Goal: Obtain resource: Download file/media

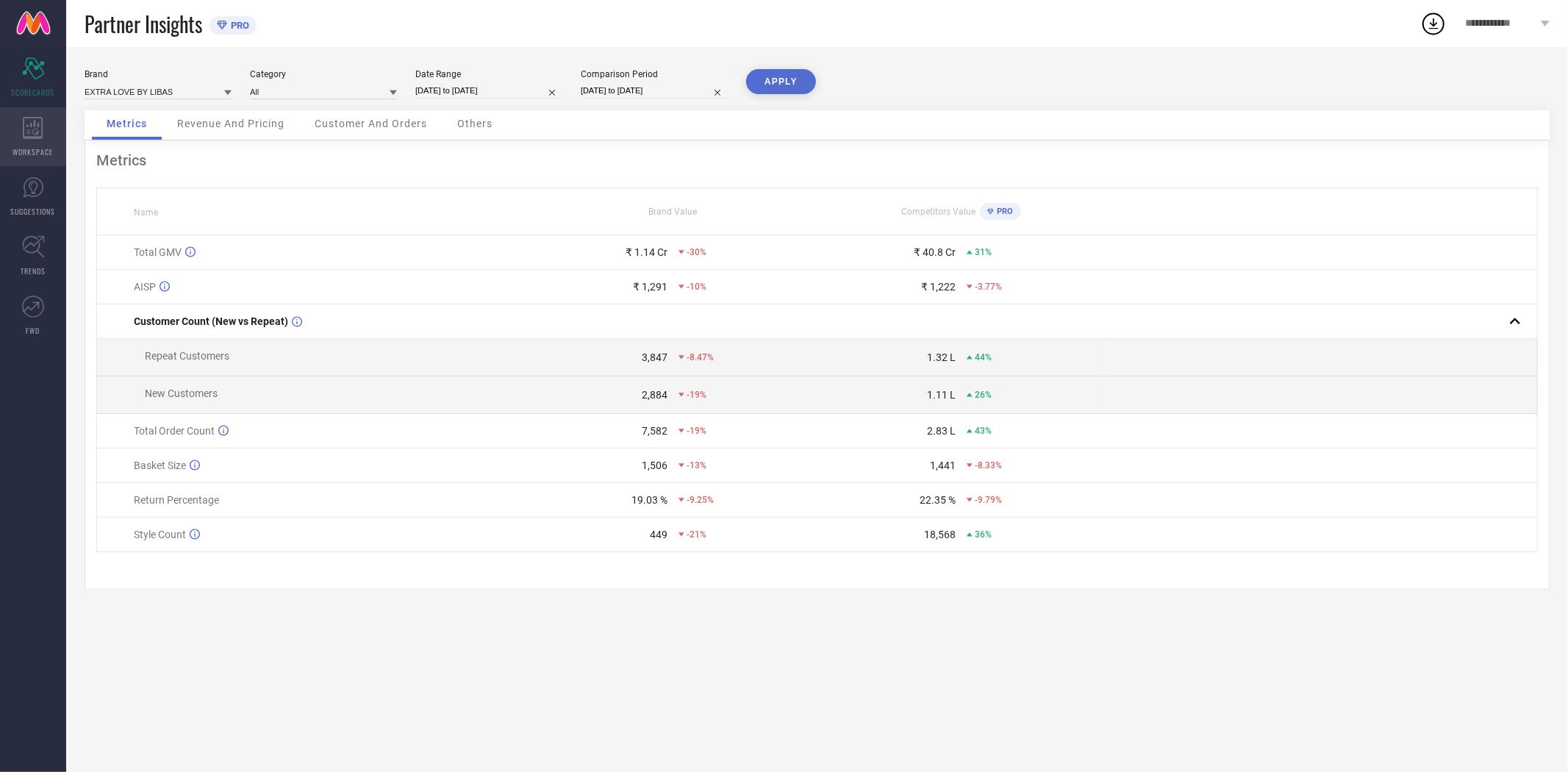
drag, startPoint x: 41, startPoint y: 132, endPoint x: 51, endPoint y: 133, distance: 10.0
click at [41, 132] on icon at bounding box center [32, 127] width 20 height 22
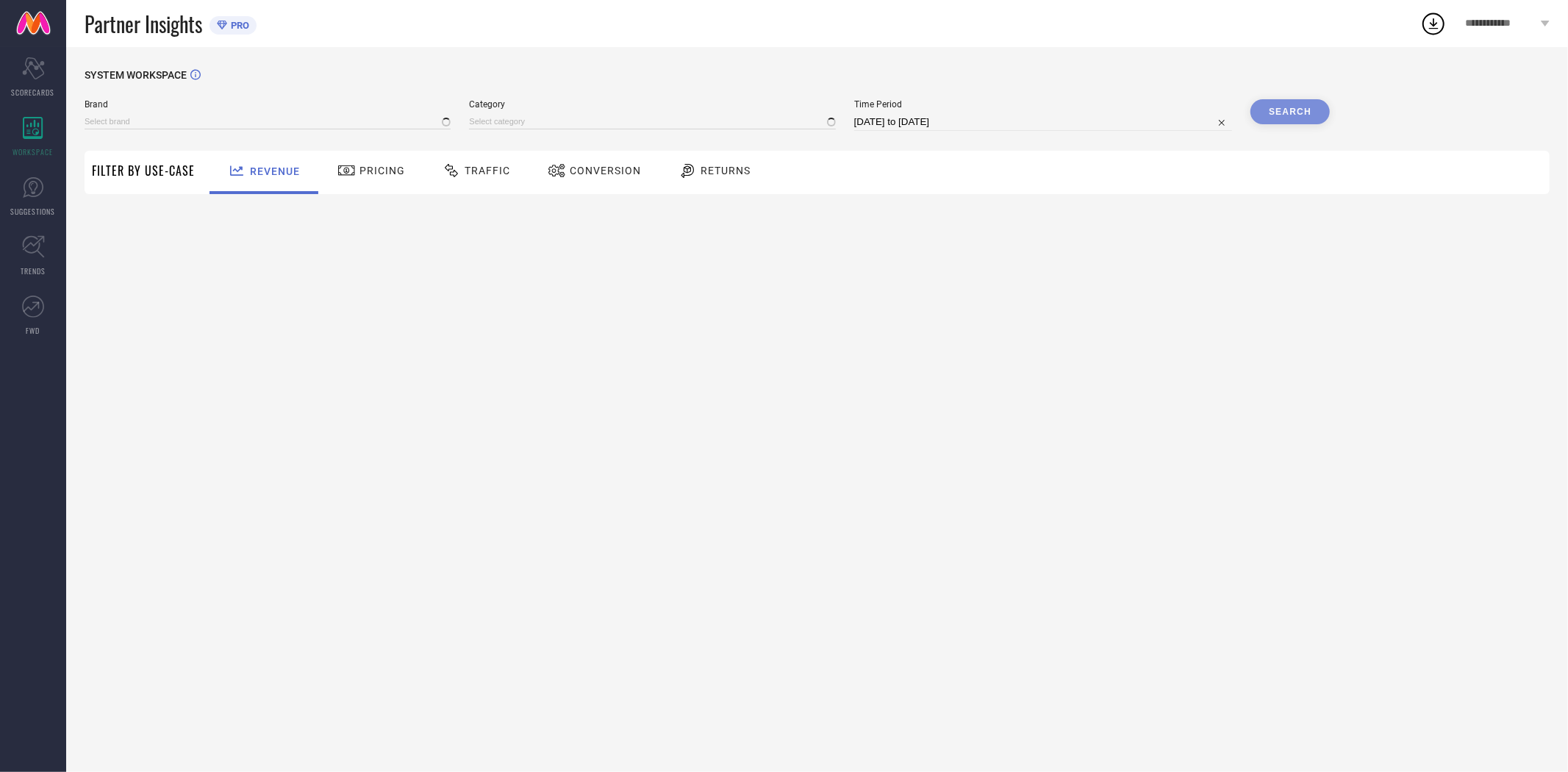
type input "EXTRA LOVE BY LIBAS"
type input "All"
click at [603, 173] on span "Conversion" at bounding box center [605, 170] width 71 height 11
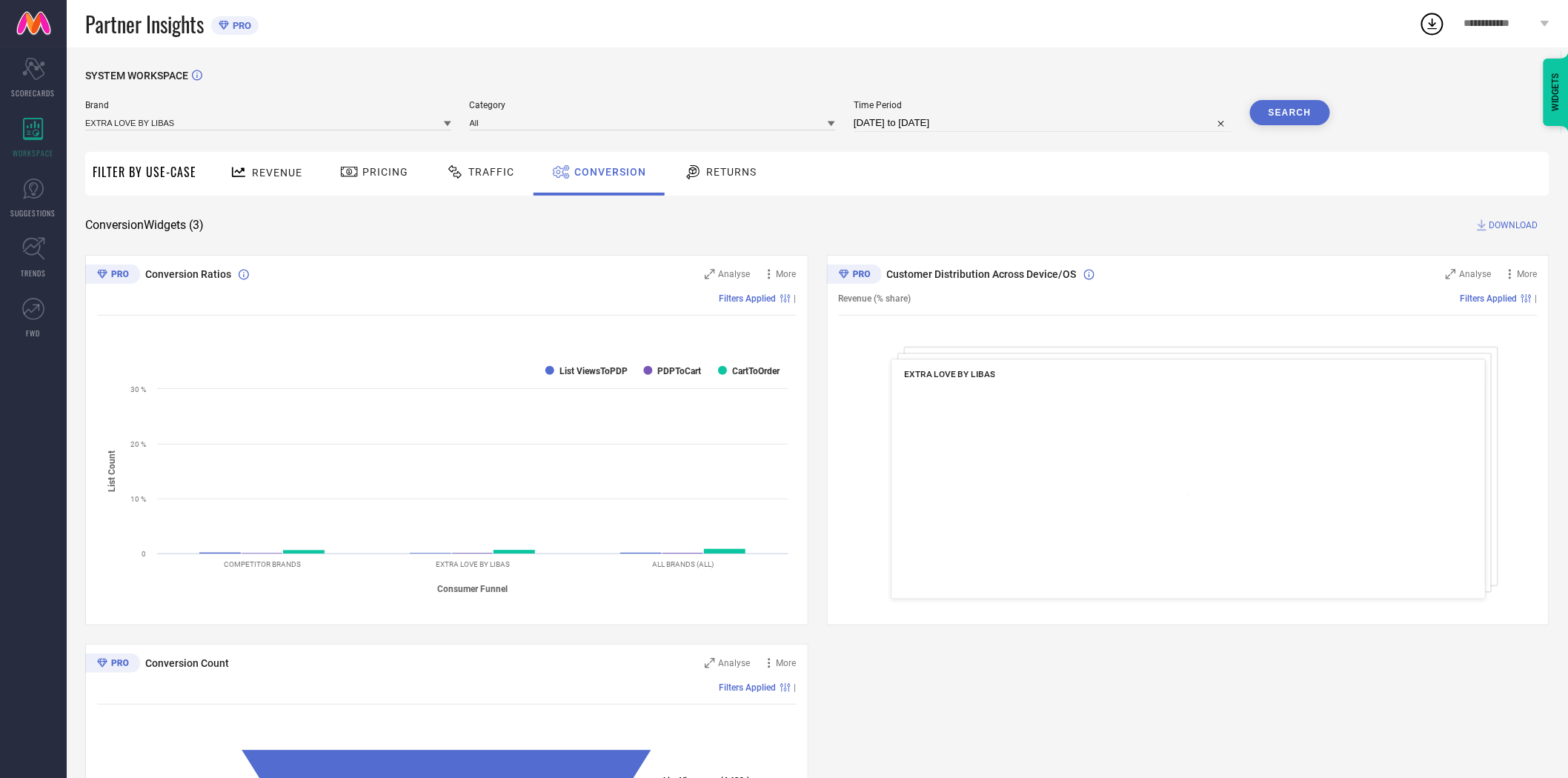
click at [920, 123] on input "[DATE] to [DATE]" at bounding box center [1042, 123] width 378 height 18
select select "6"
select select "2025"
select select "7"
select select "2025"
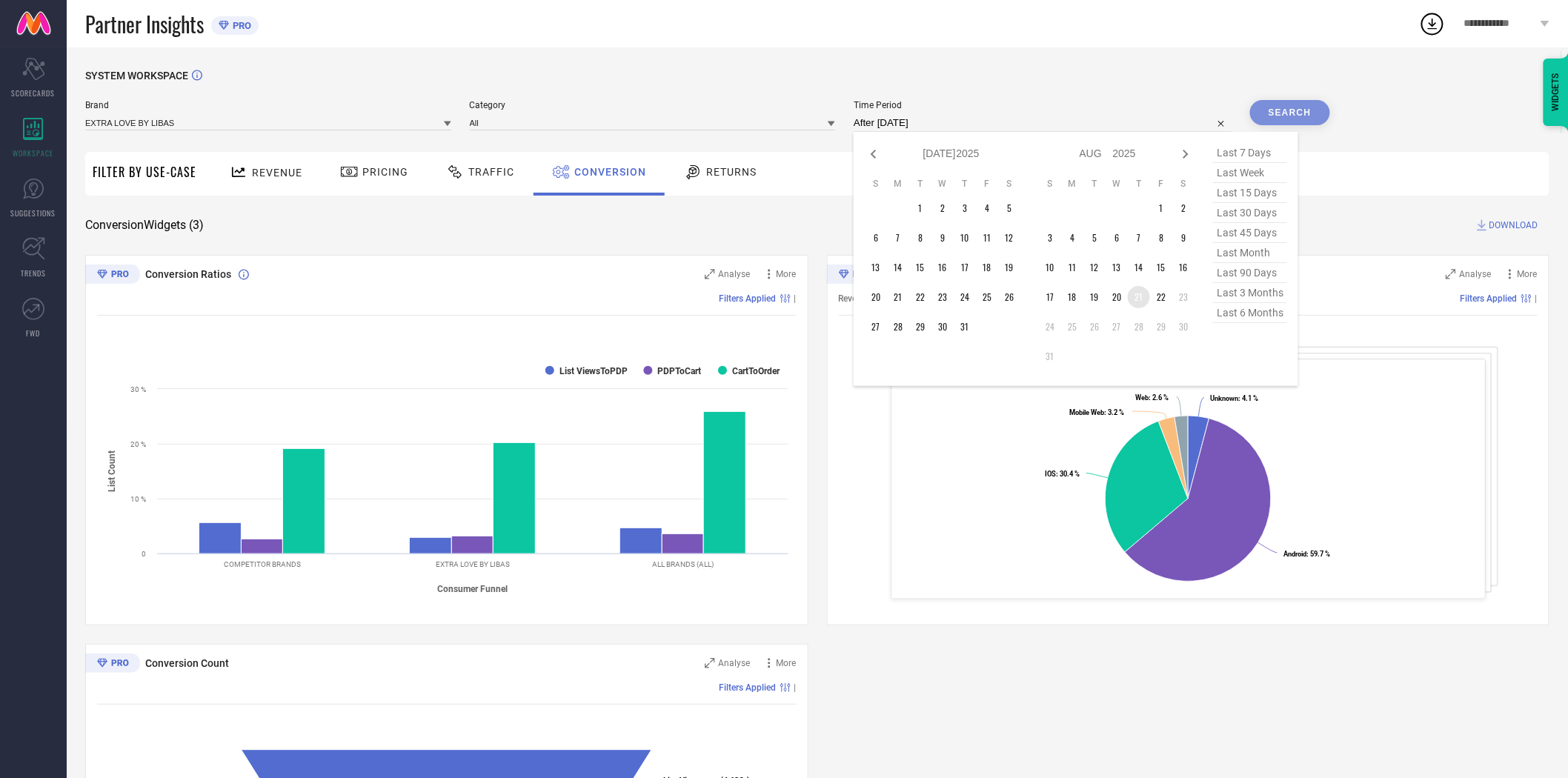
click at [1142, 305] on td "21" at bounding box center [1139, 297] width 22 height 22
type input "[DATE] to [DATE]"
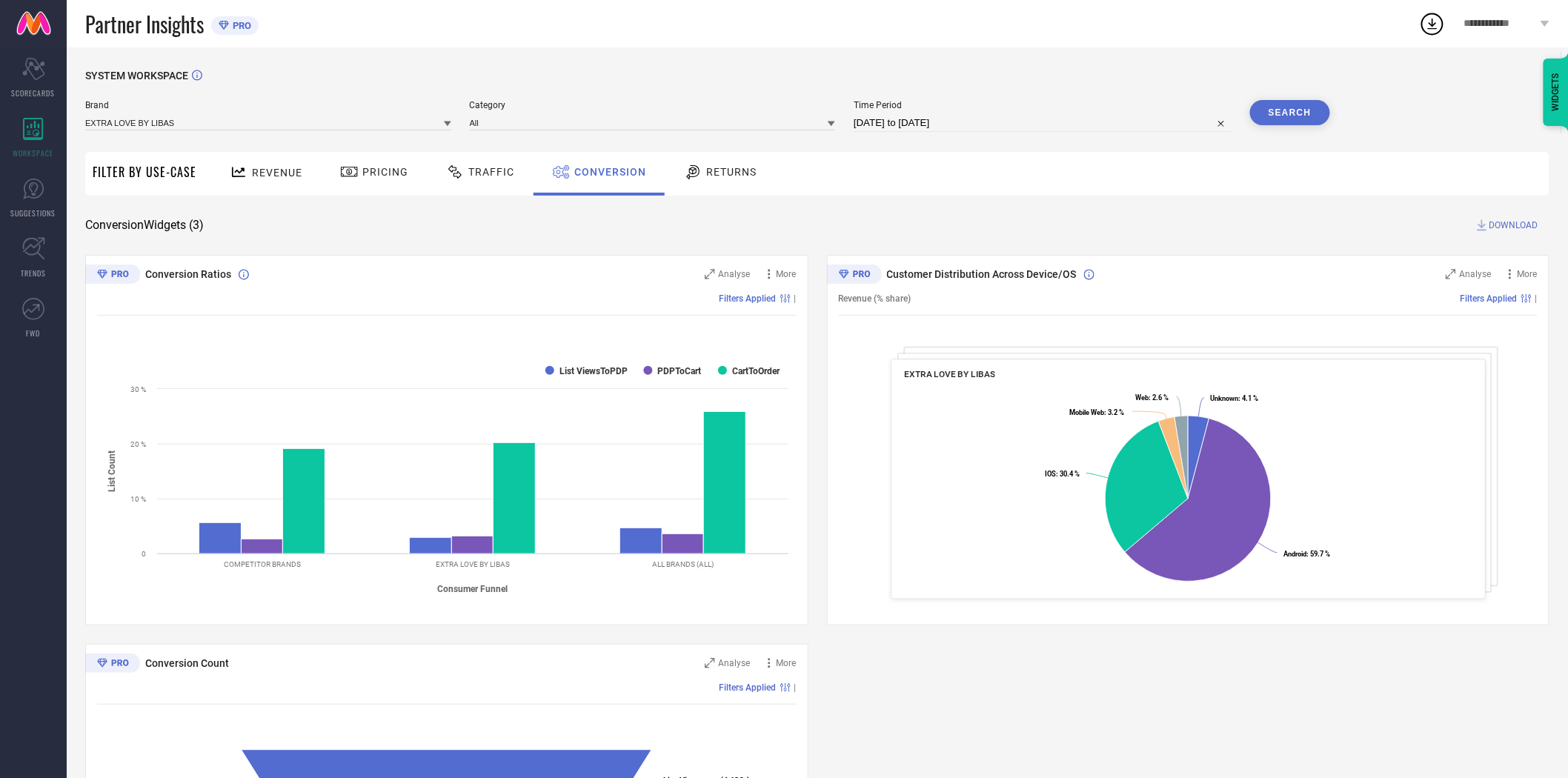
click at [916, 215] on div "SYSTEM WORKSPACE Brand EXTRA LOVE BY LIBAS Category All Time Period [DATE] to […" at bounding box center [817, 542] width 1465 height 946
click at [447, 123] on icon at bounding box center [447, 124] width 8 height 5
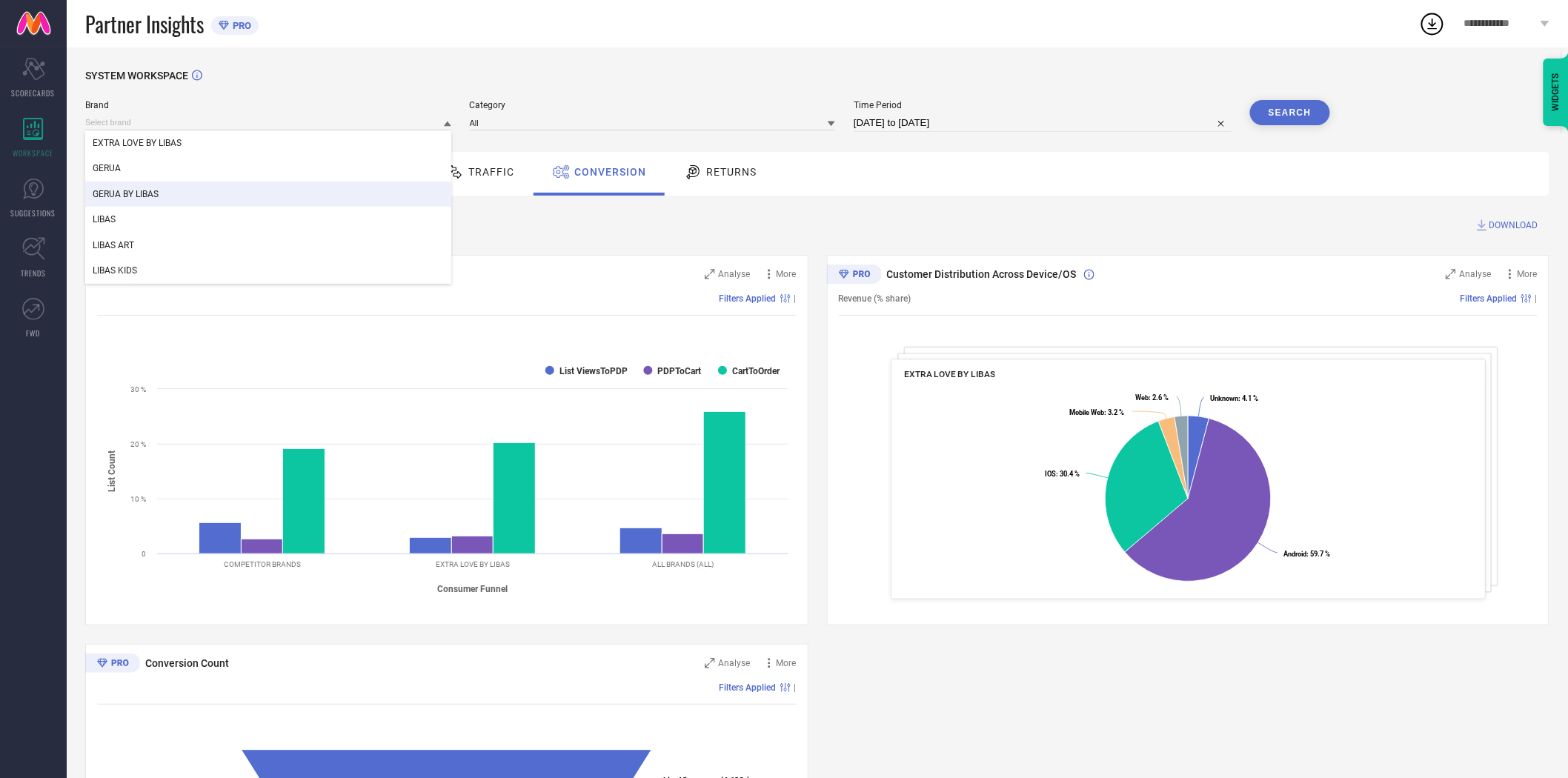
drag, startPoint x: 341, startPoint y: 189, endPoint x: 851, endPoint y: 194, distance: 510.0
click at [341, 188] on div "GERUA BY LIBAS" at bounding box center [268, 194] width 366 height 25
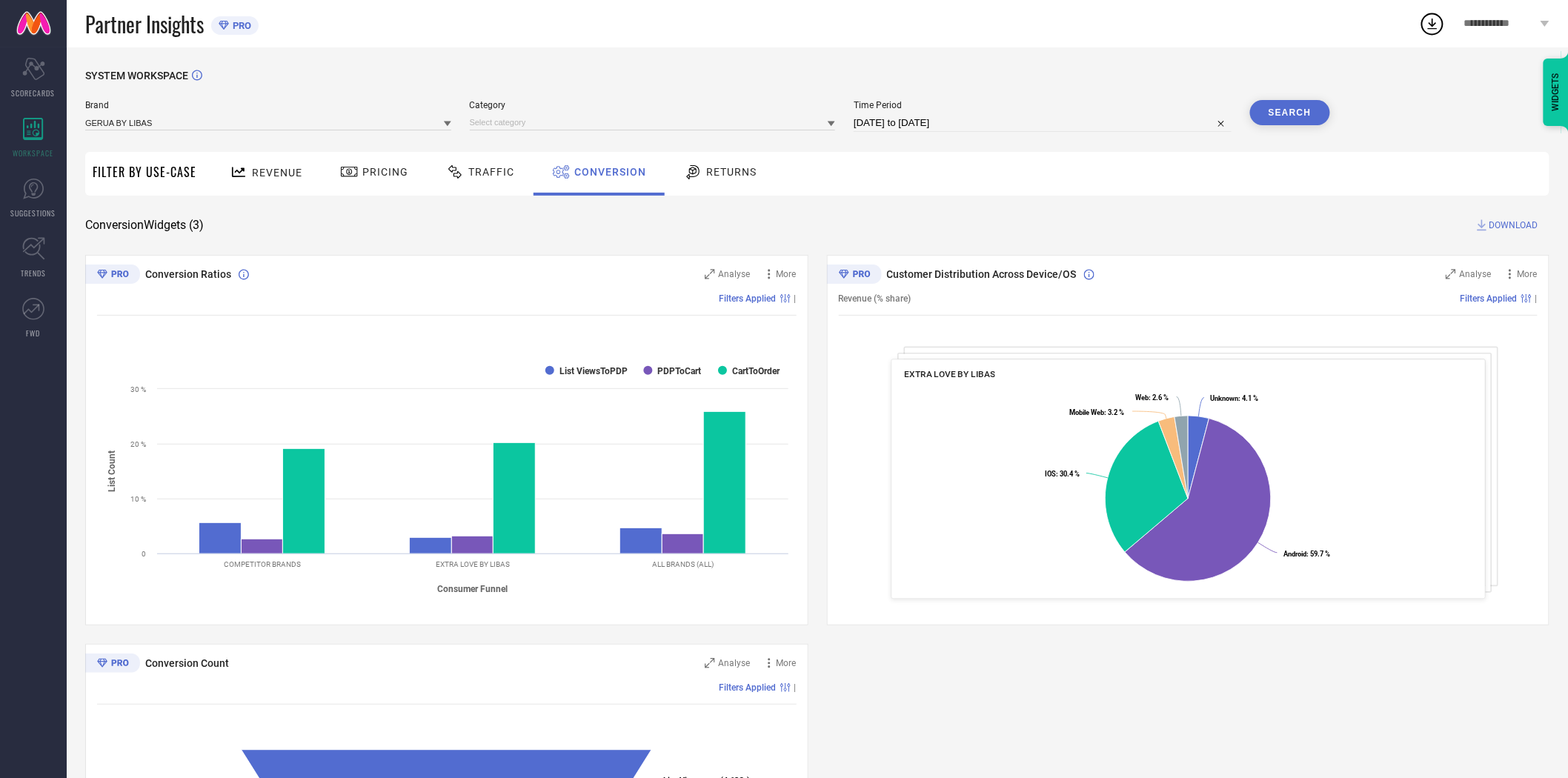
drag, startPoint x: 1024, startPoint y: 222, endPoint x: 1087, endPoint y: 194, distance: 68.9
click at [1035, 223] on div "Conversion Widgets ( 3 ) DOWNLOAD" at bounding box center [817, 224] width 1465 height 14
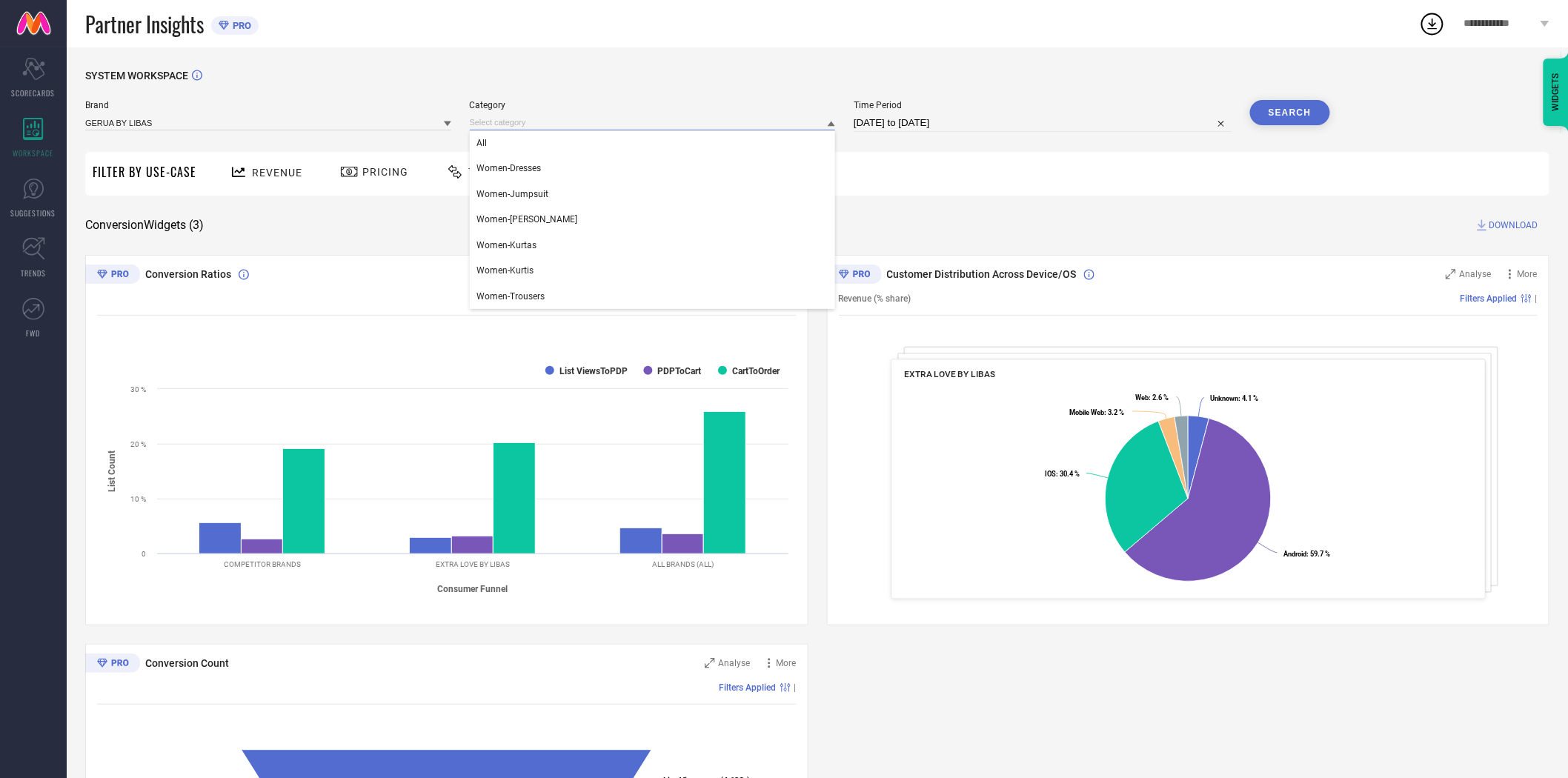
click at [717, 123] on input at bounding box center [653, 123] width 366 height 15
click at [714, 135] on div "All" at bounding box center [653, 143] width 366 height 25
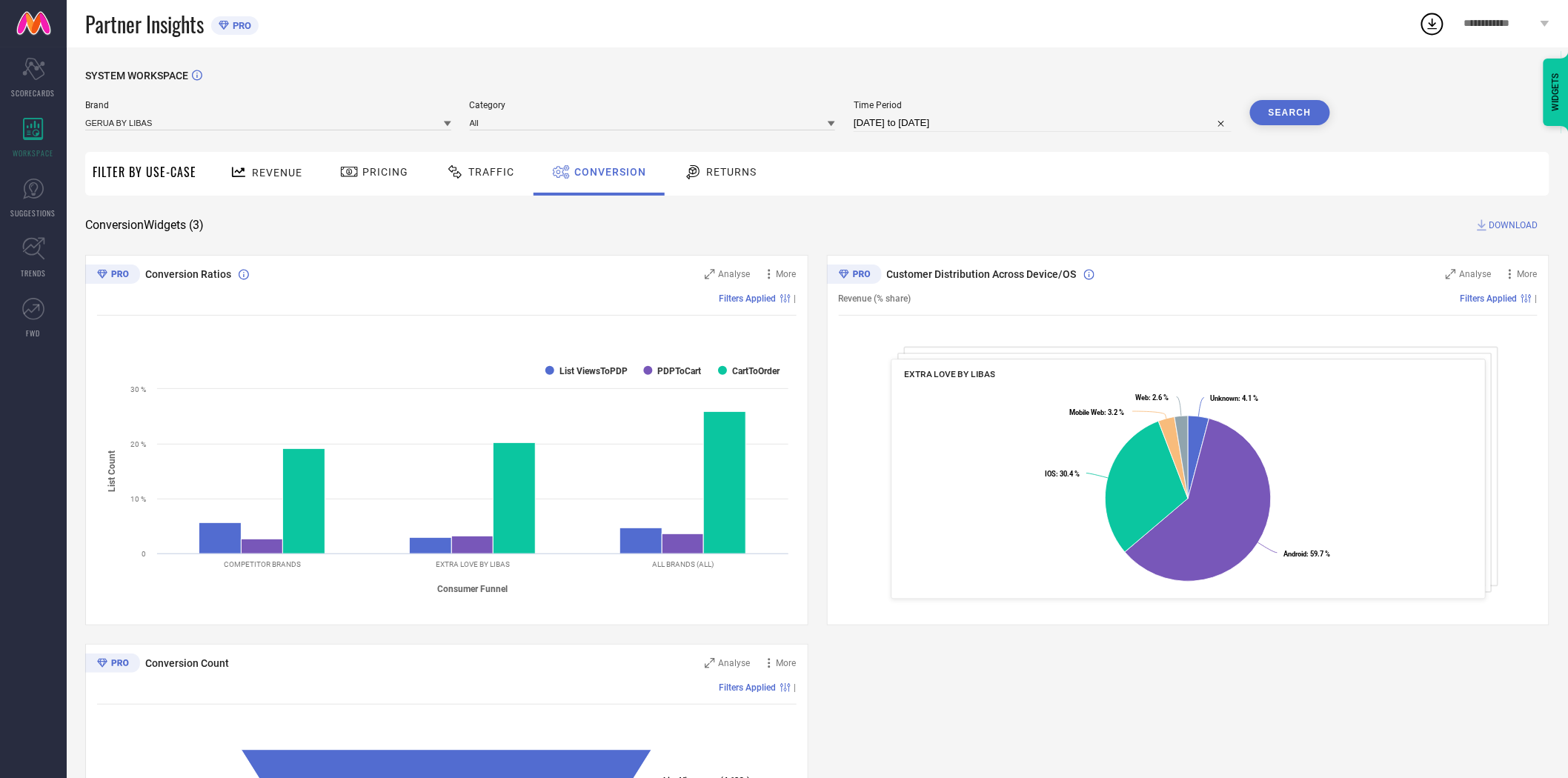
drag, startPoint x: 945, startPoint y: 172, endPoint x: 1326, endPoint y: 116, distance: 385.1
click at [962, 173] on div "Revenue Pricing Traffic Conversion Returns" at bounding box center [876, 174] width 1346 height 44
click at [1293, 110] on button "Search" at bounding box center [1290, 112] width 80 height 25
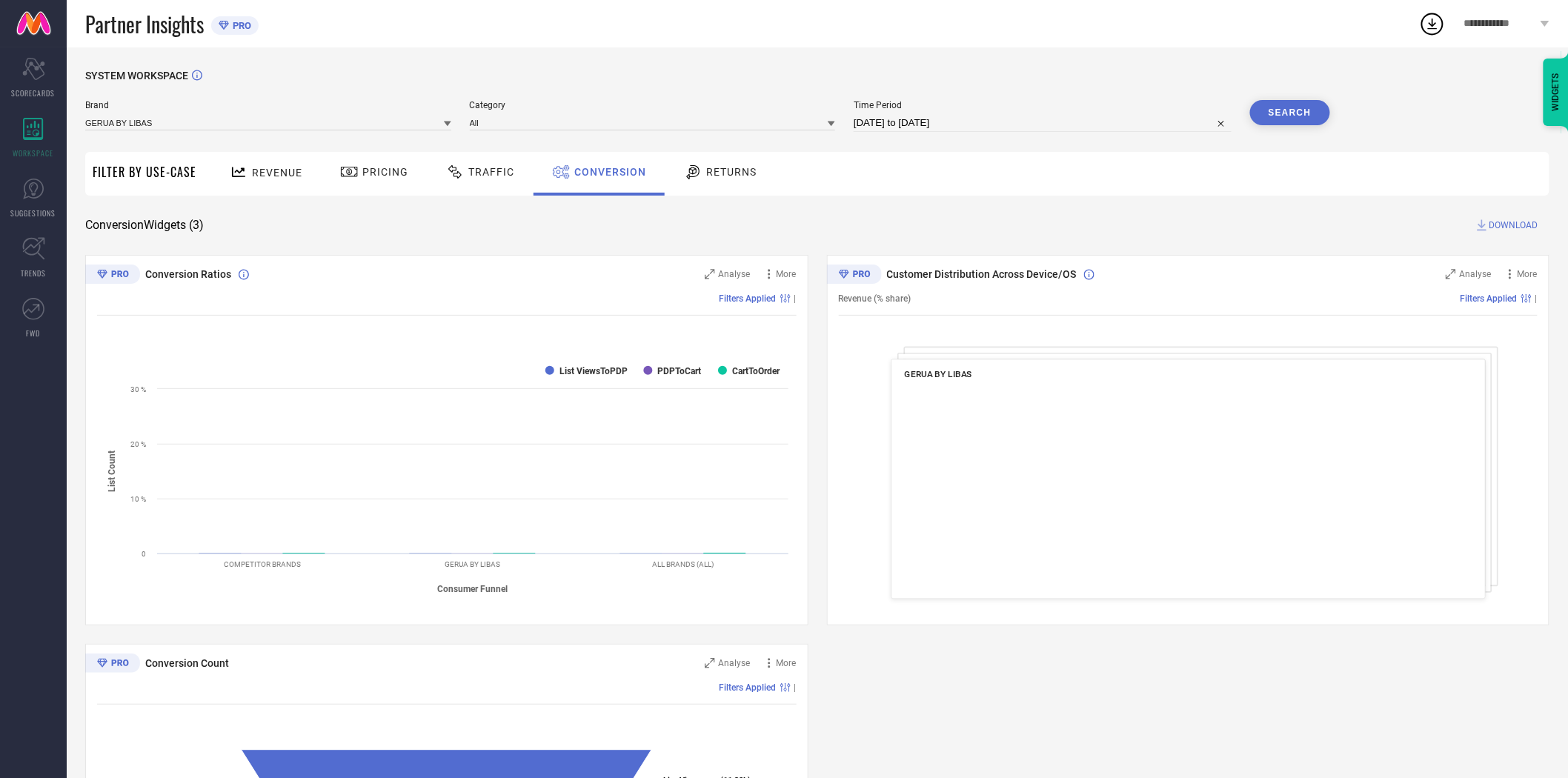
click at [1511, 225] on span "DOWNLOAD" at bounding box center [1513, 224] width 49 height 14
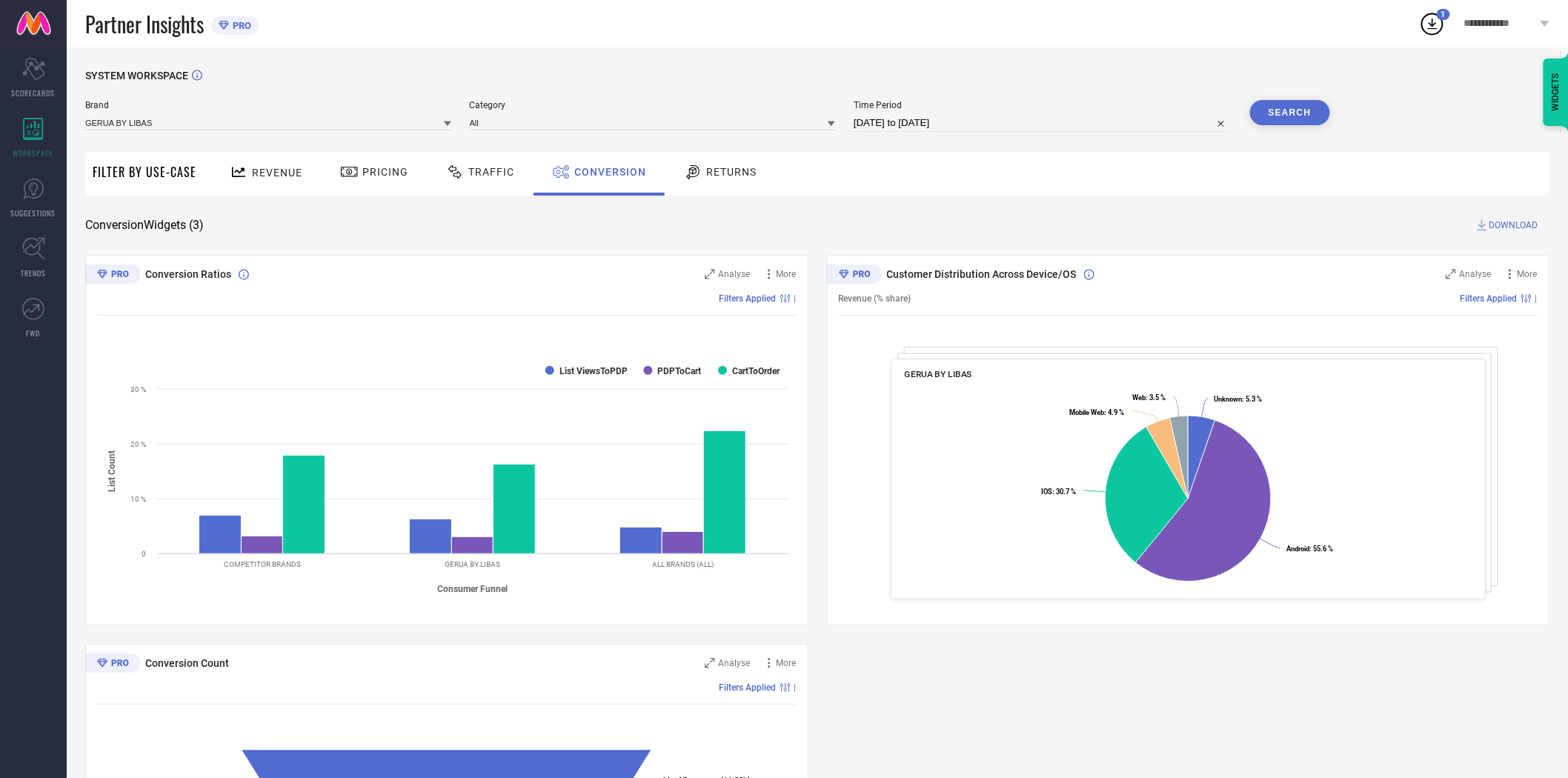
click at [1347, 209] on div "SYSTEM WORKSPACE Brand GERUA BY LIBAS Category All Time Period [DATE] to [DATE]…" at bounding box center [817, 542] width 1465 height 946
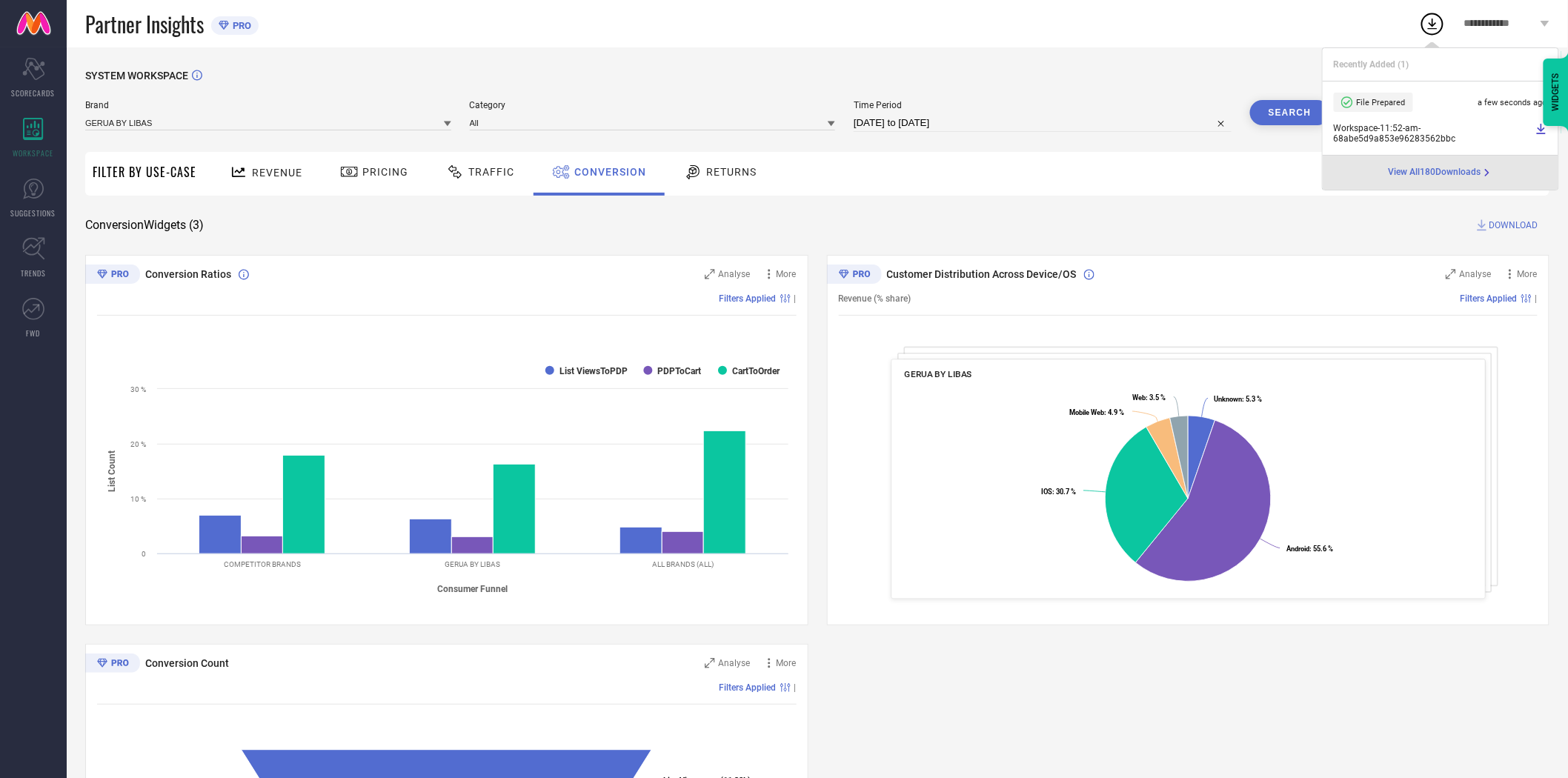
select select "7"
select select "2025"
select select "8"
select select "2025"
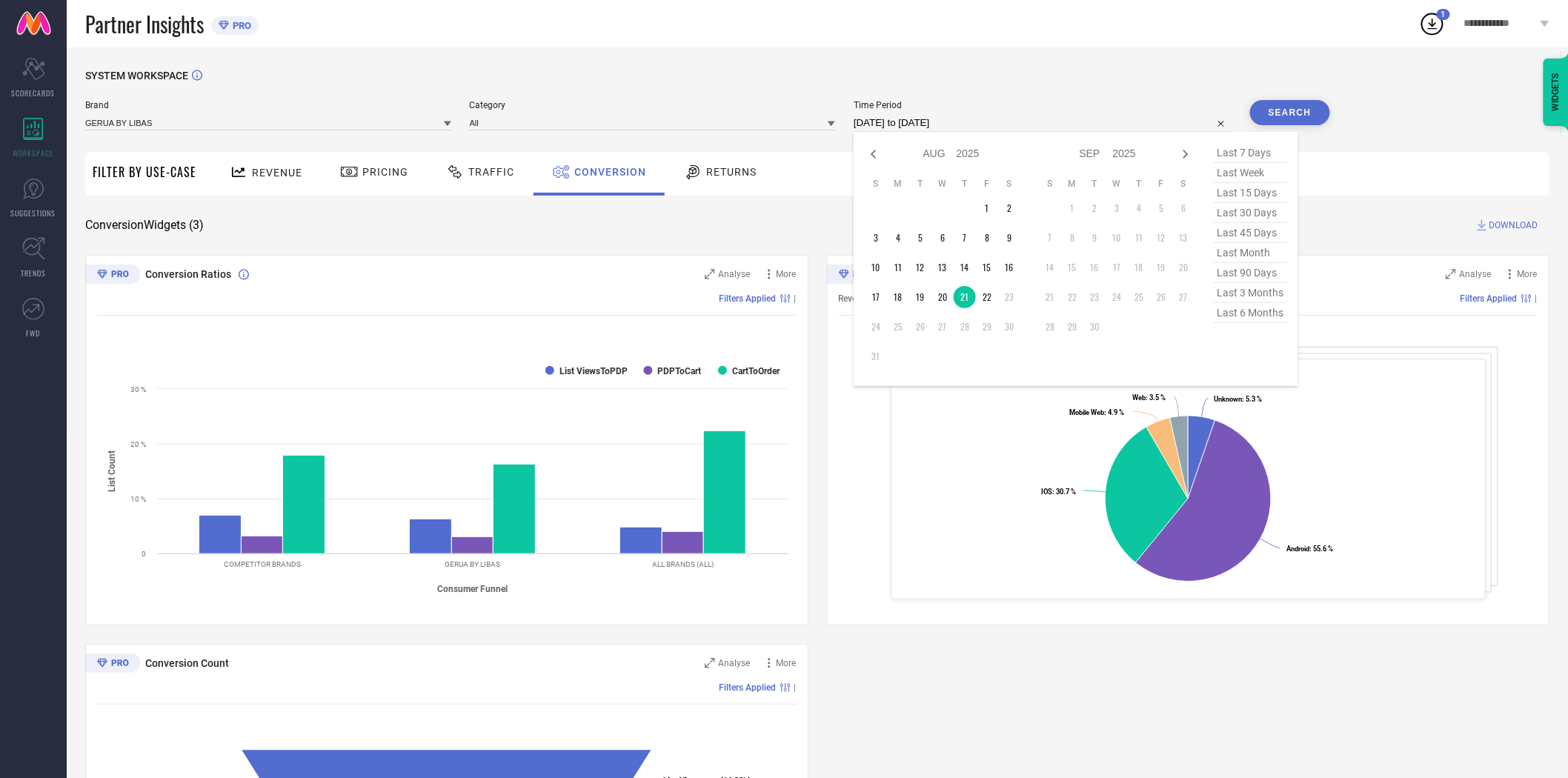
click at [909, 128] on input "[DATE] to [DATE]" at bounding box center [1042, 123] width 378 height 18
type input "After [DATE]"
click at [986, 268] on td "15" at bounding box center [987, 267] width 22 height 22
click at [852, 200] on div "SYSTEM WORKSPACE Brand GERUA BY LIBAS Category All Time Period After [DATE] Jan…" at bounding box center [817, 542] width 1465 height 946
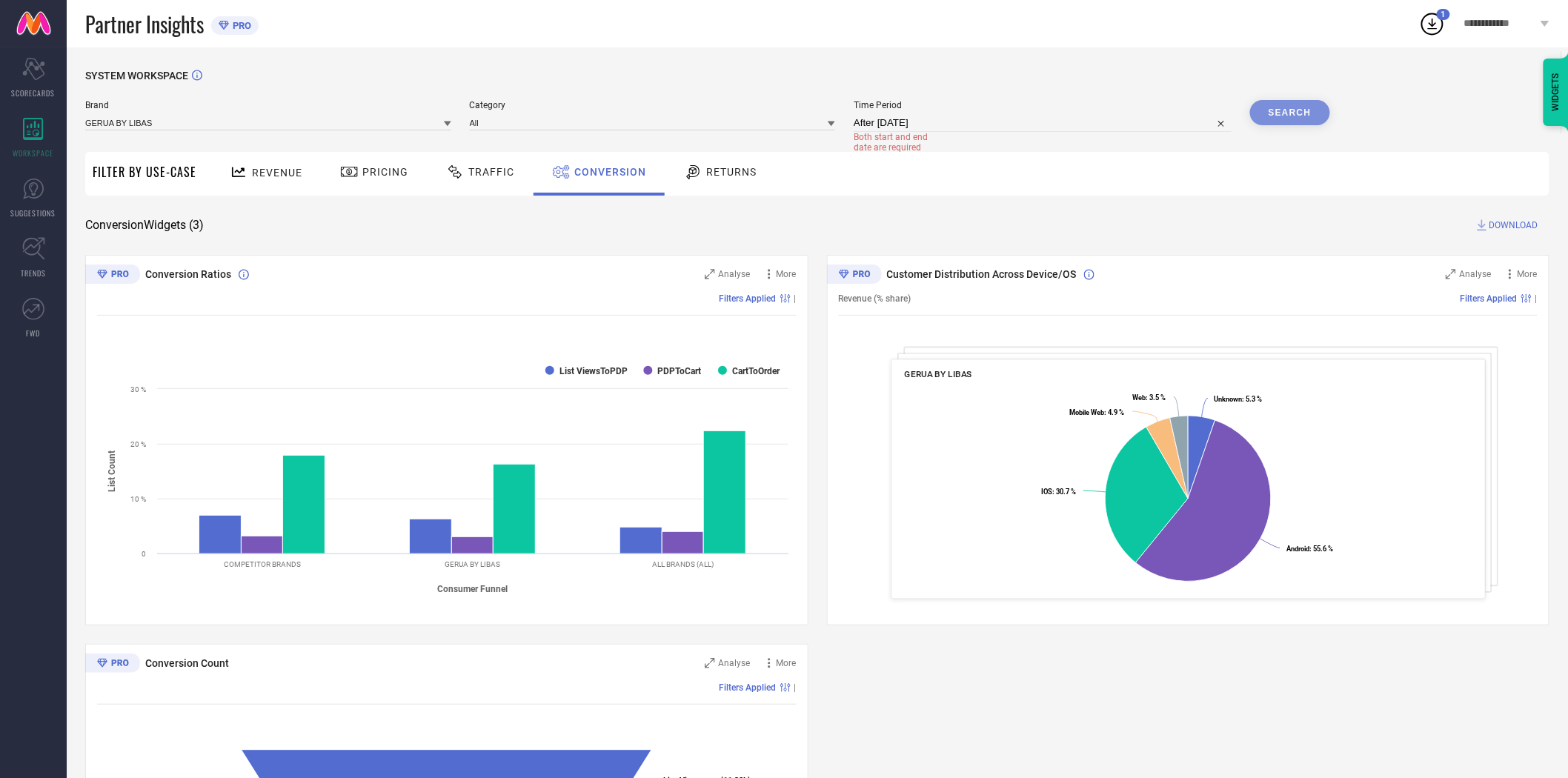
click at [899, 124] on input "After [DATE]" at bounding box center [1042, 123] width 378 height 18
select select "7"
select select "2025"
select select "8"
select select "2025"
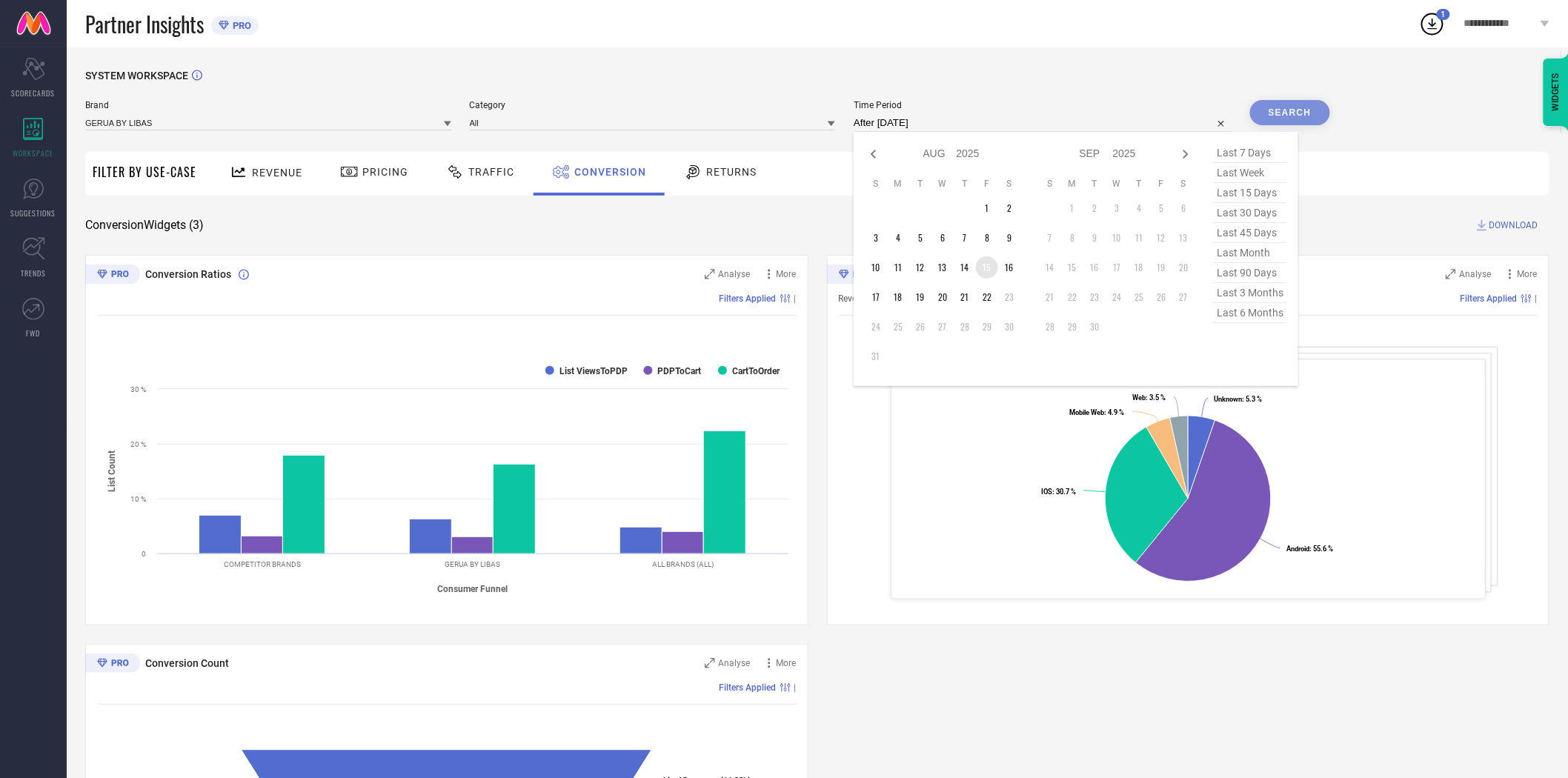
type input "[DATE] to [DATE]"
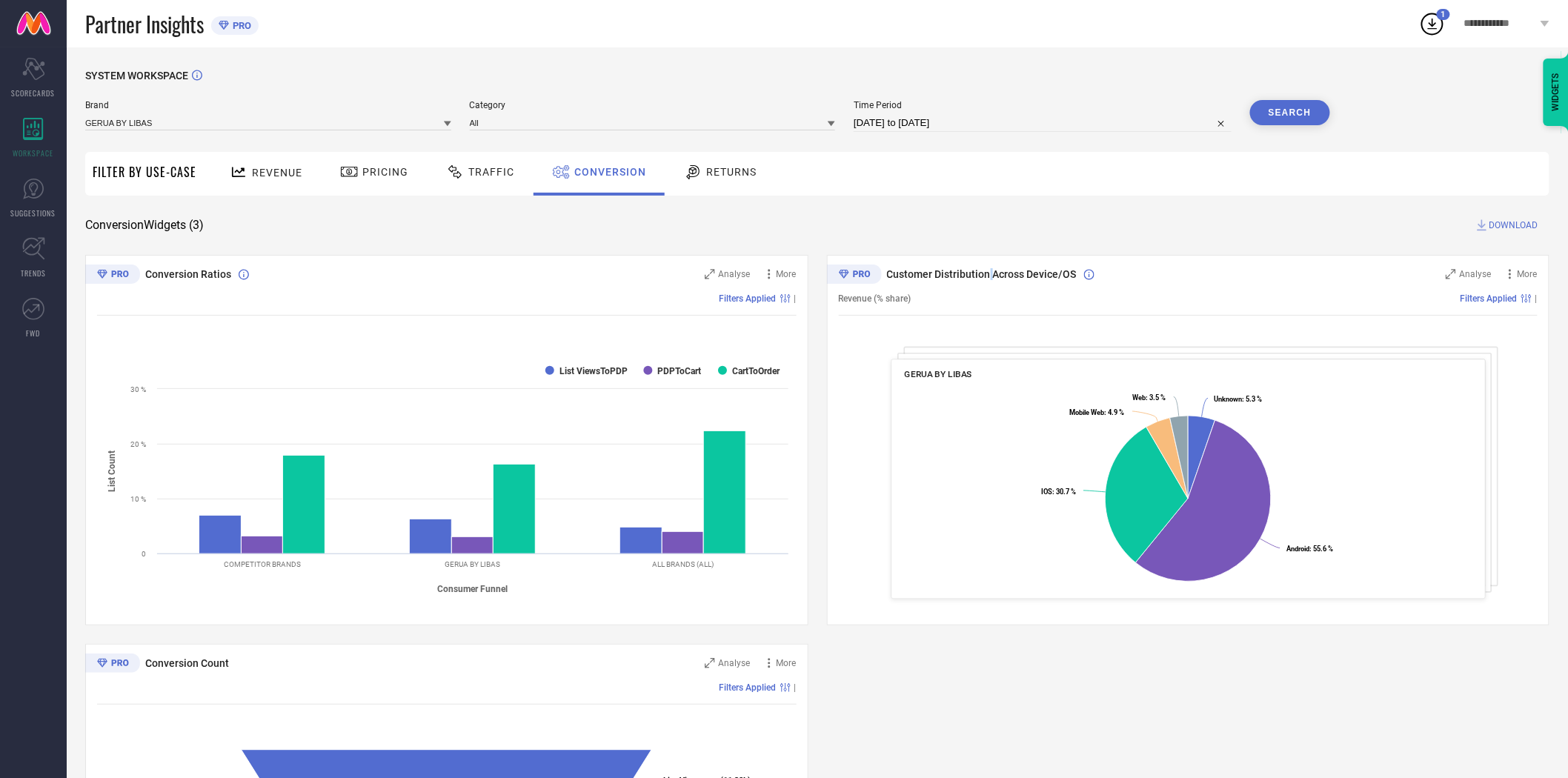
click at [989, 264] on div "Customer Distribution Across Device/OS Analyse More Revenue (% share) Filters A…" at bounding box center [1189, 440] width 723 height 371
drag, startPoint x: 888, startPoint y: 213, endPoint x: 876, endPoint y: 215, distance: 12.2
click at [882, 215] on div "SYSTEM WORKSPACE Brand GERUA BY LIBAS Category All Time Period [DATE] to [DATE]…" at bounding box center [817, 542] width 1465 height 946
click at [450, 127] on icon at bounding box center [447, 124] width 8 height 8
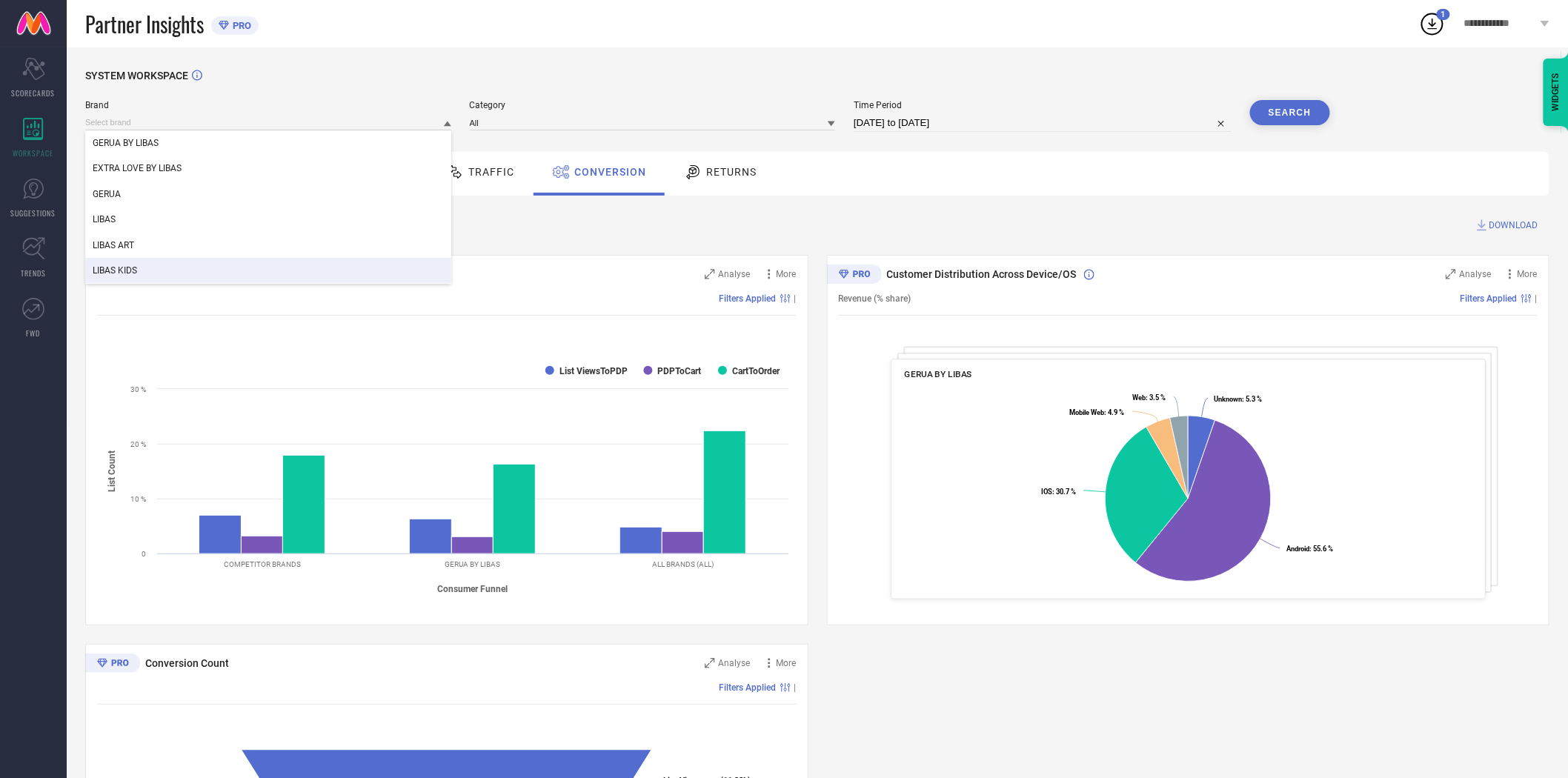
click at [295, 261] on div "LIBAS KIDS" at bounding box center [268, 270] width 366 height 25
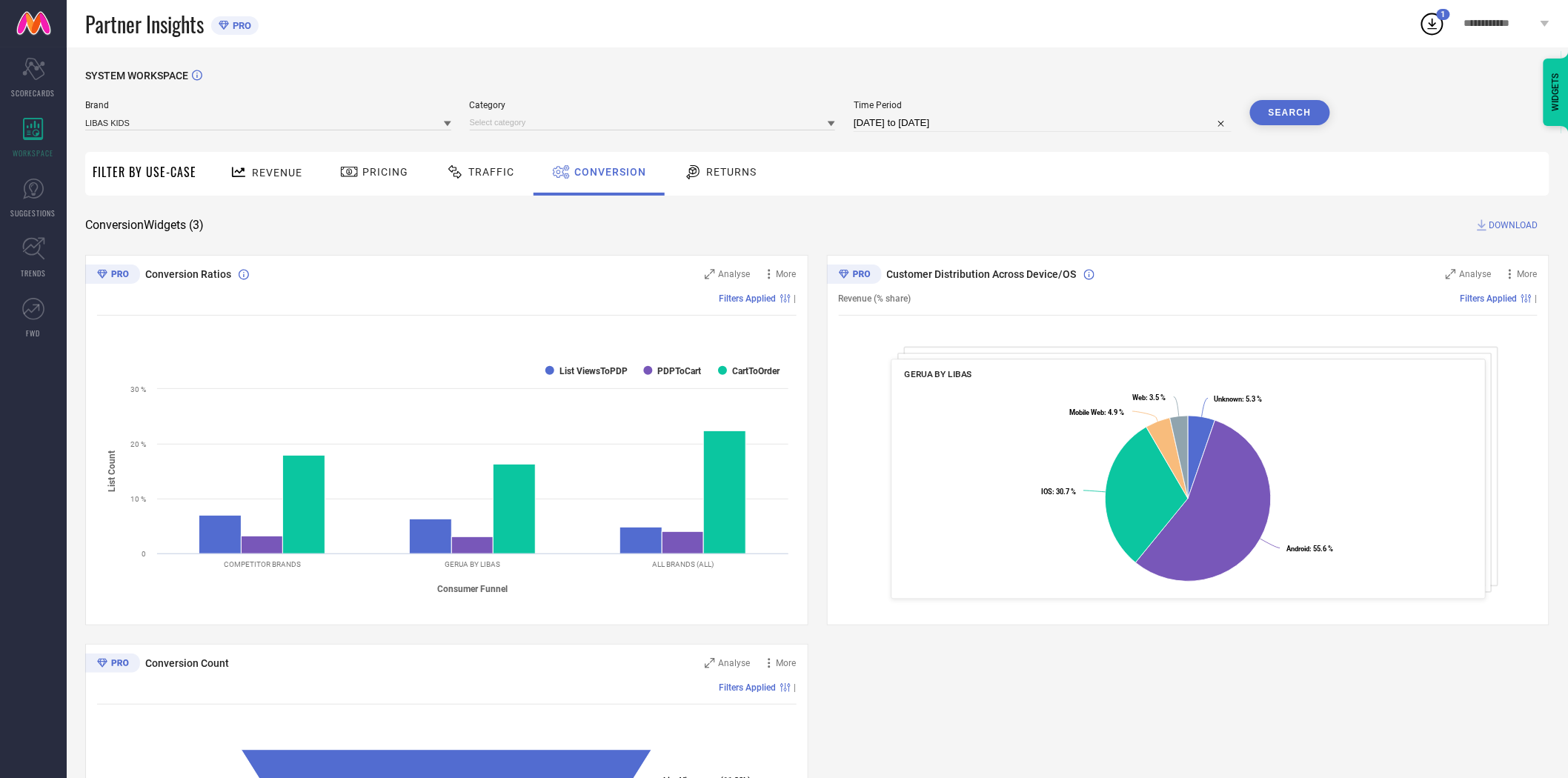
drag, startPoint x: 603, startPoint y: 224, endPoint x: 1243, endPoint y: 165, distance: 642.7
click at [625, 226] on div "Conversion Widgets ( 3 ) DOWNLOAD" at bounding box center [817, 224] width 1465 height 14
click at [706, 135] on div "Brand LIBAS KIDS Category Time Period [DATE] to [DATE] Search" at bounding box center [708, 122] width 1245 height 44
click at [704, 127] on input at bounding box center [653, 123] width 366 height 15
click at [669, 152] on div "All" at bounding box center [653, 143] width 366 height 25
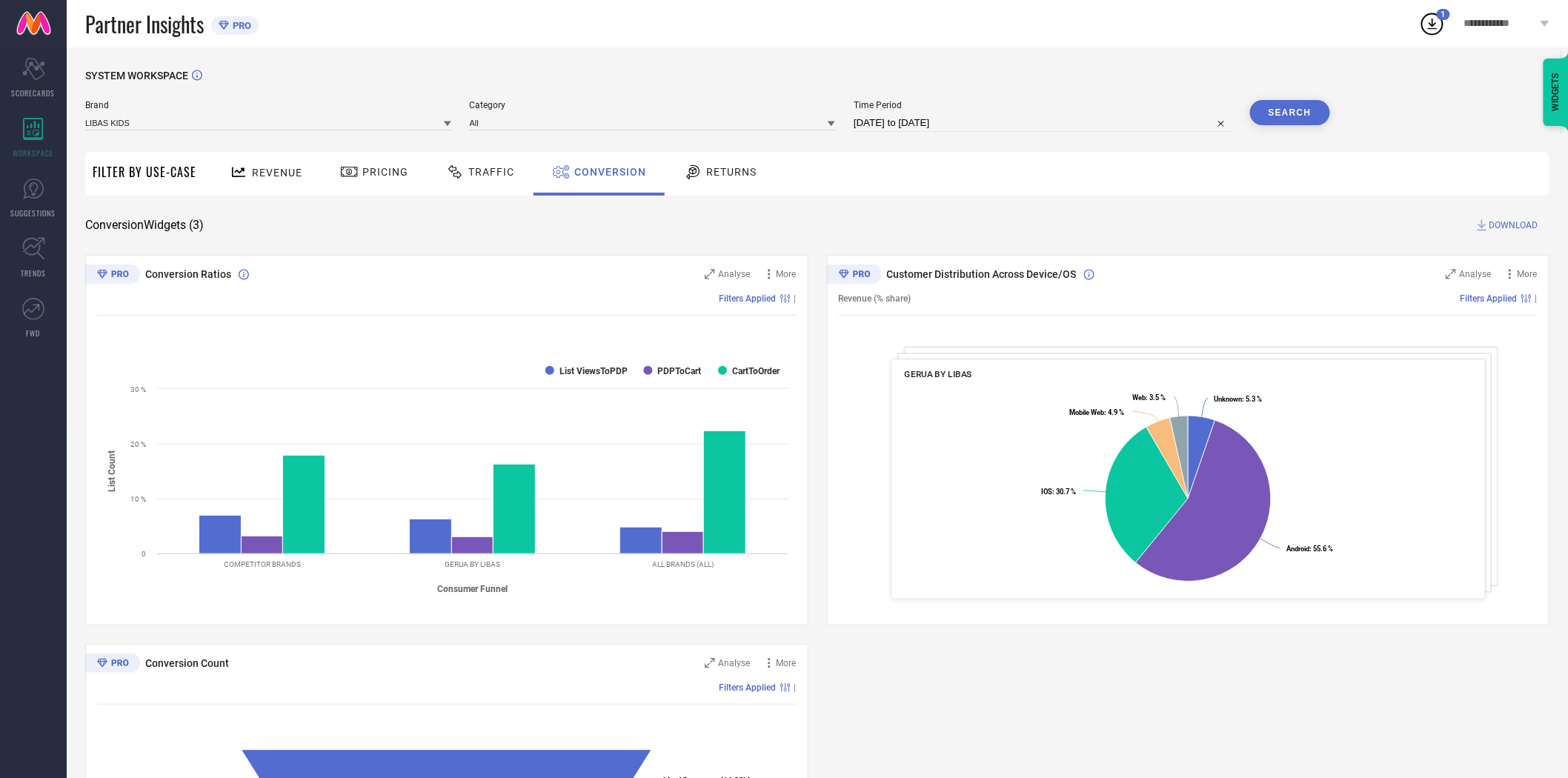
drag, startPoint x: 905, startPoint y: 161, endPoint x: 1224, endPoint y: 122, distance: 321.4
click at [988, 166] on div "Revenue Pricing Traffic Conversion Returns" at bounding box center [876, 174] width 1346 height 44
click at [1277, 116] on button "Search" at bounding box center [1290, 112] width 80 height 25
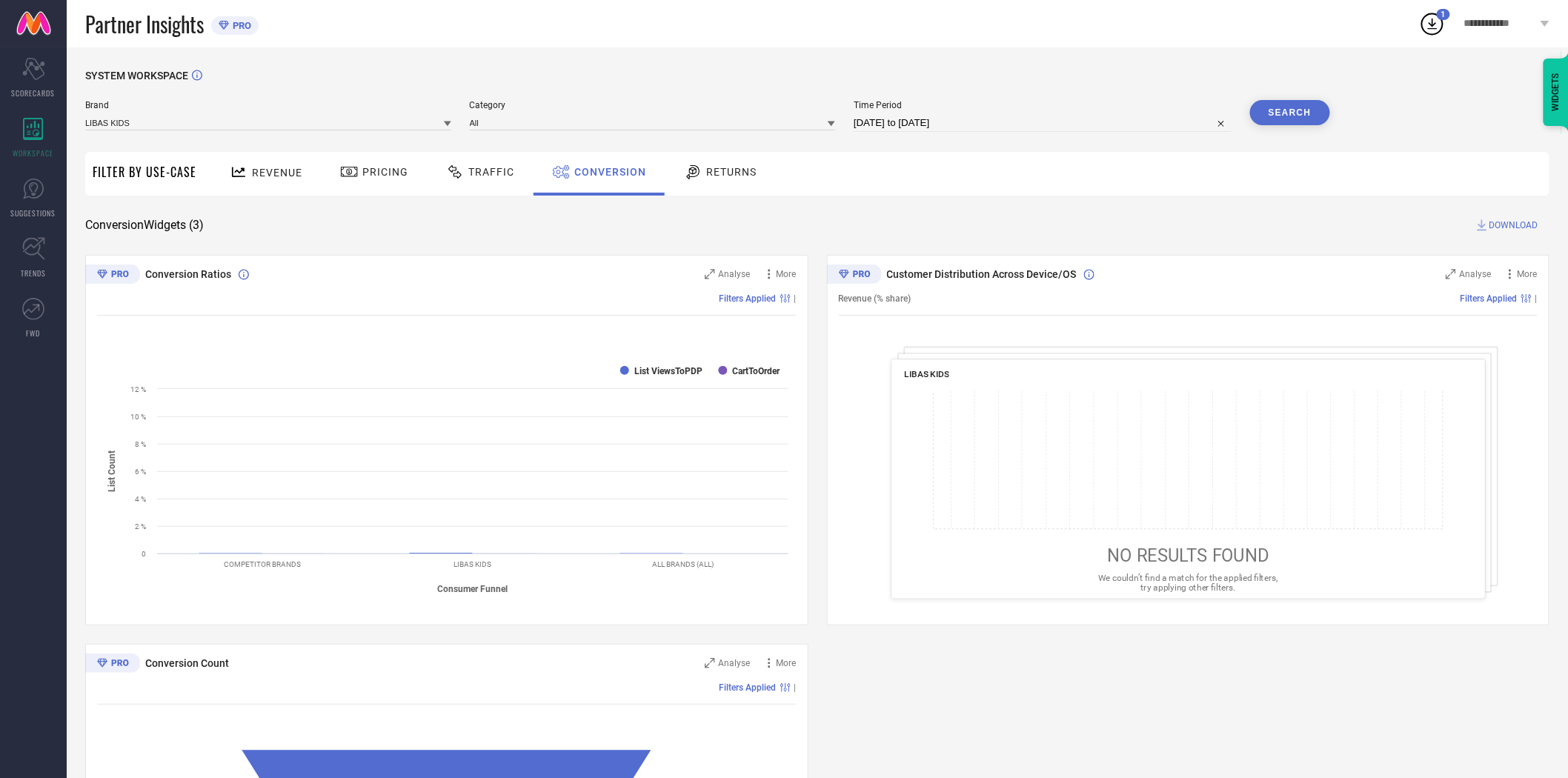
click at [1507, 224] on span "DOWNLOAD" at bounding box center [1513, 224] width 49 height 14
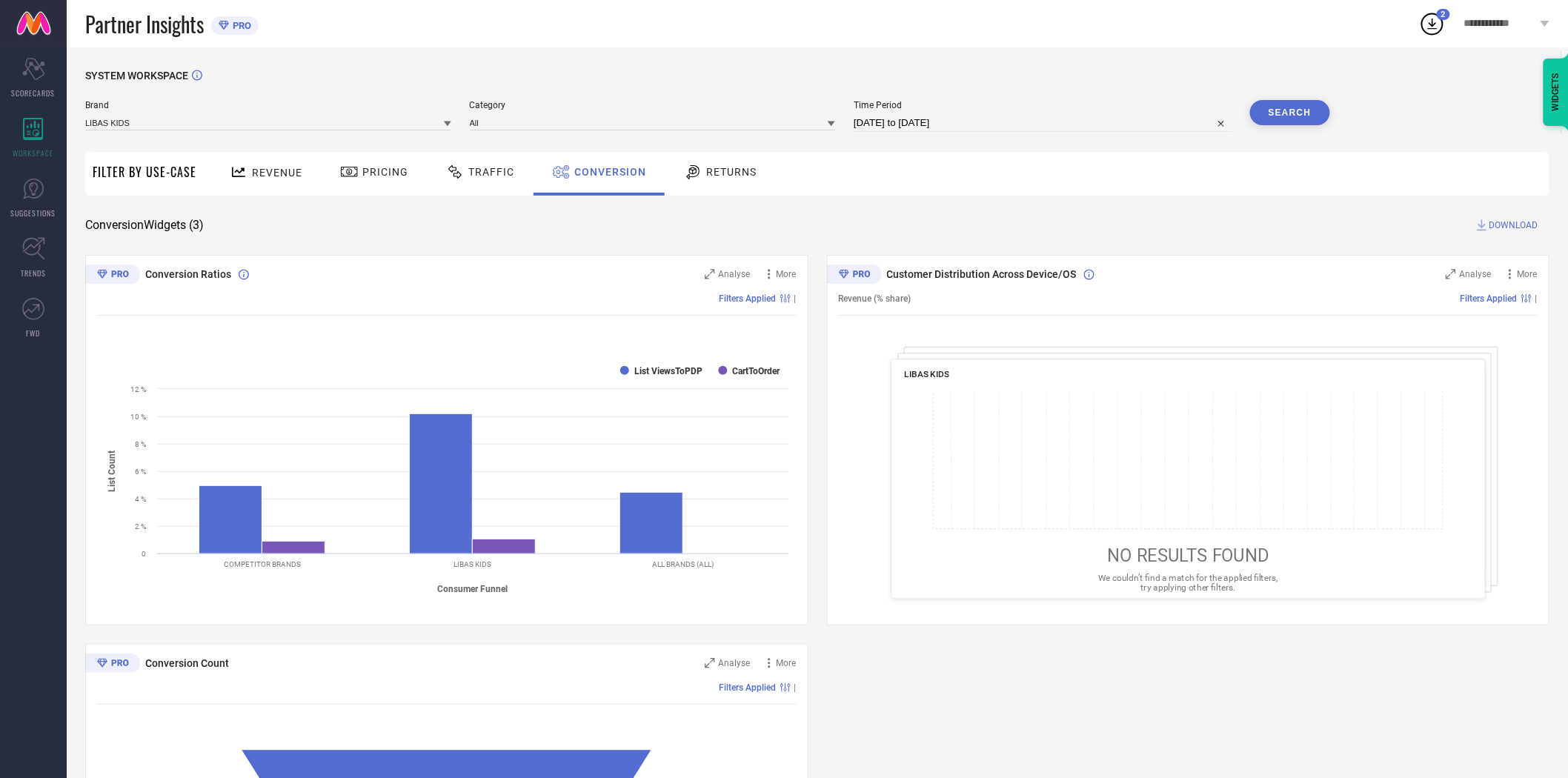
click at [978, 122] on input "[DATE] to [DATE]" at bounding box center [1042, 123] width 378 height 18
select select "7"
select select "2025"
select select "8"
select select "2025"
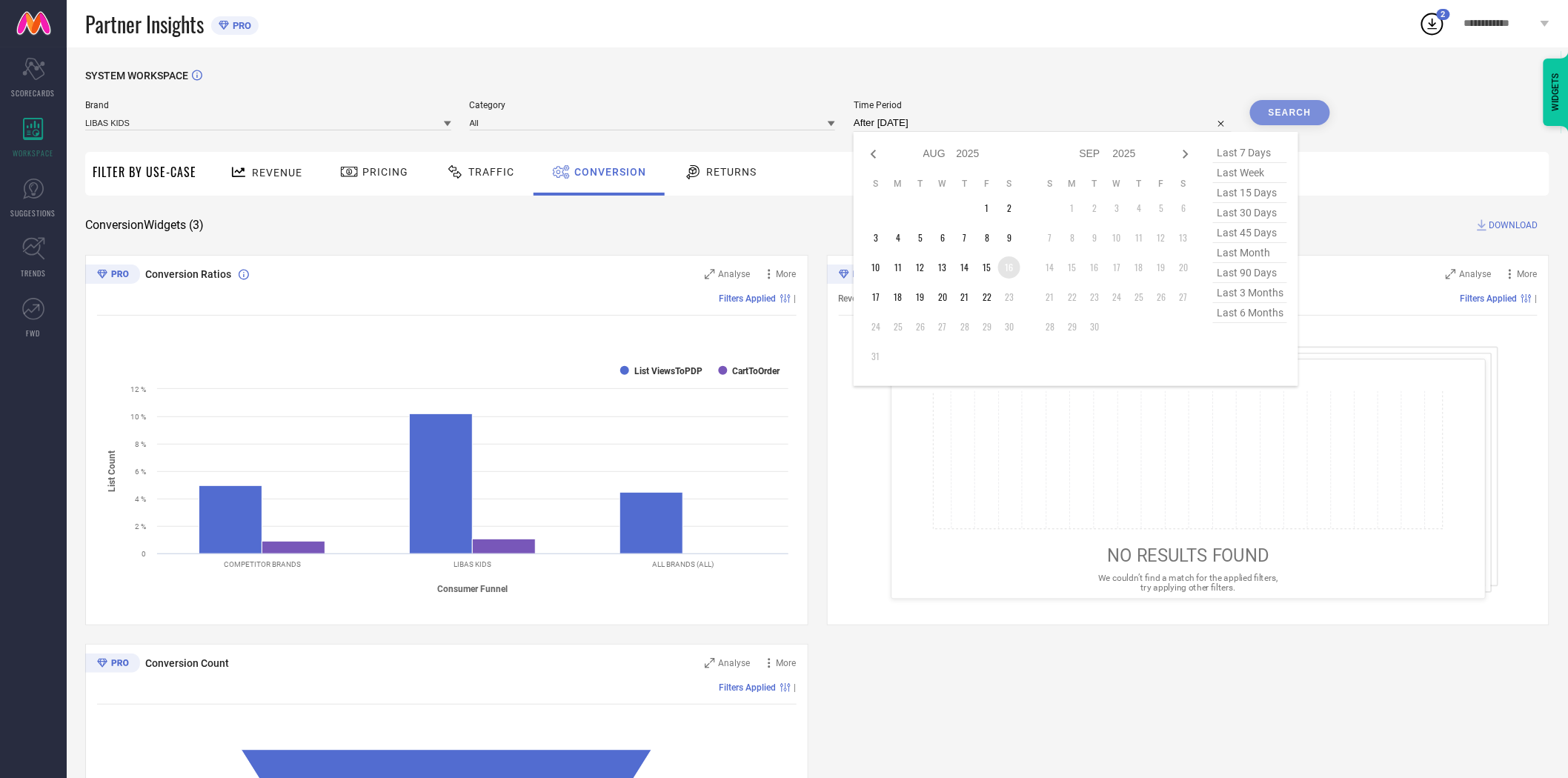
click at [1012, 267] on td "16" at bounding box center [1009, 267] width 22 height 22
type input "[DATE] to [DATE]"
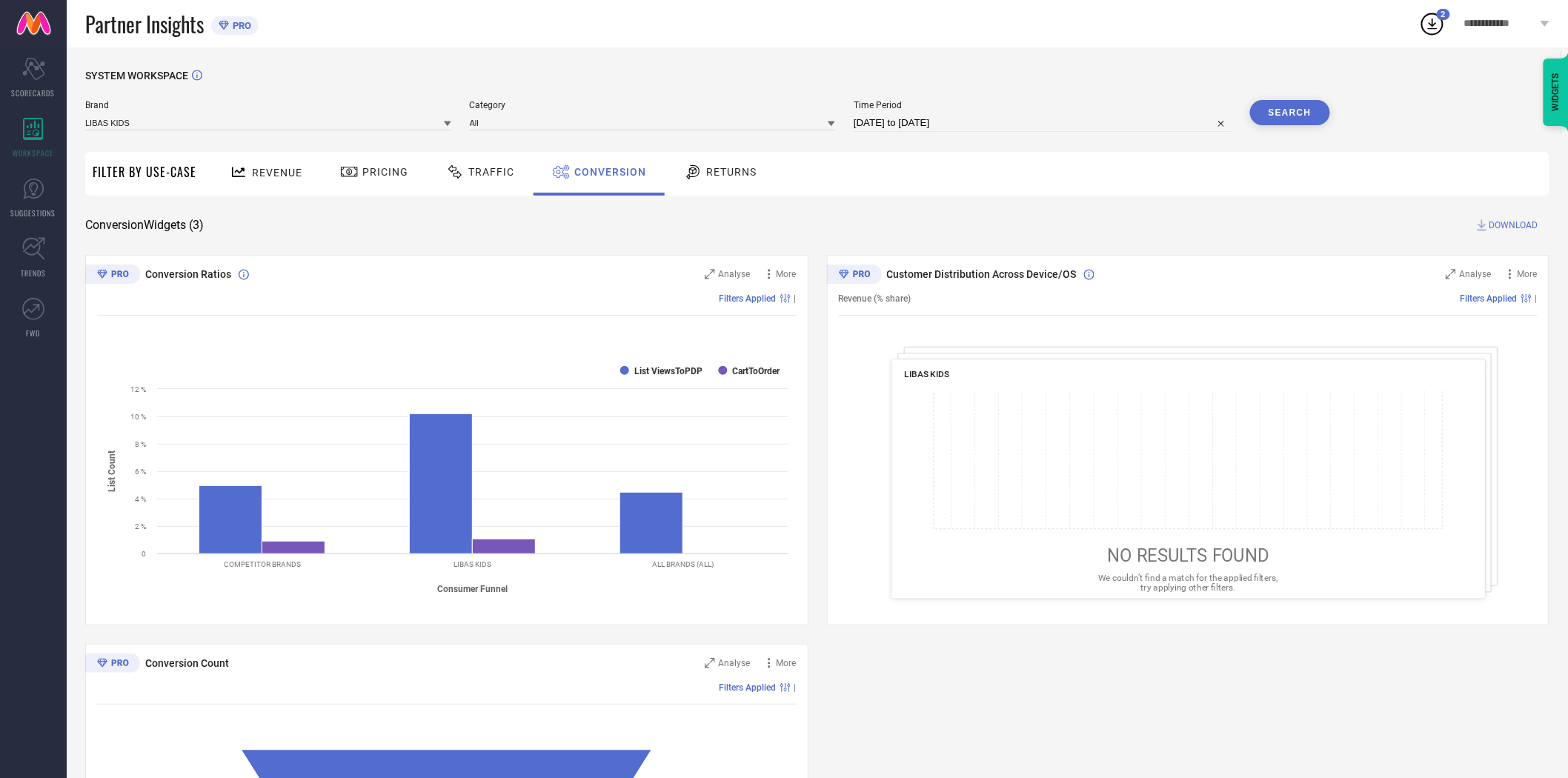
drag, startPoint x: 1087, startPoint y: 184, endPoint x: 1124, endPoint y: 172, distance: 38.9
click at [1104, 181] on div "Revenue Pricing Traffic Conversion Returns" at bounding box center [876, 174] width 1346 height 44
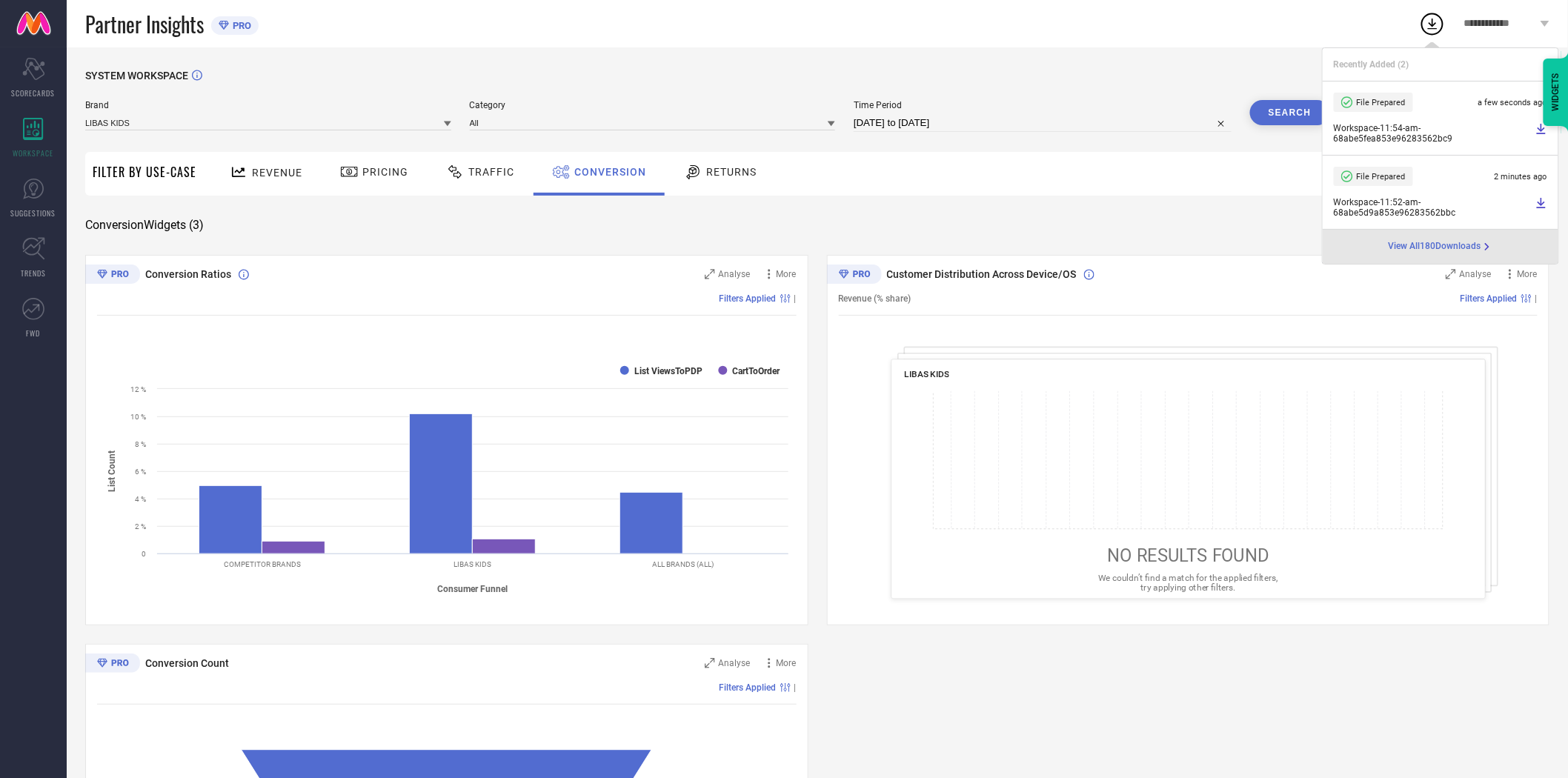
drag, startPoint x: 1266, startPoint y: 110, endPoint x: 1267, endPoint y: 120, distance: 10.0
click at [1267, 115] on button "Search" at bounding box center [1290, 112] width 80 height 25
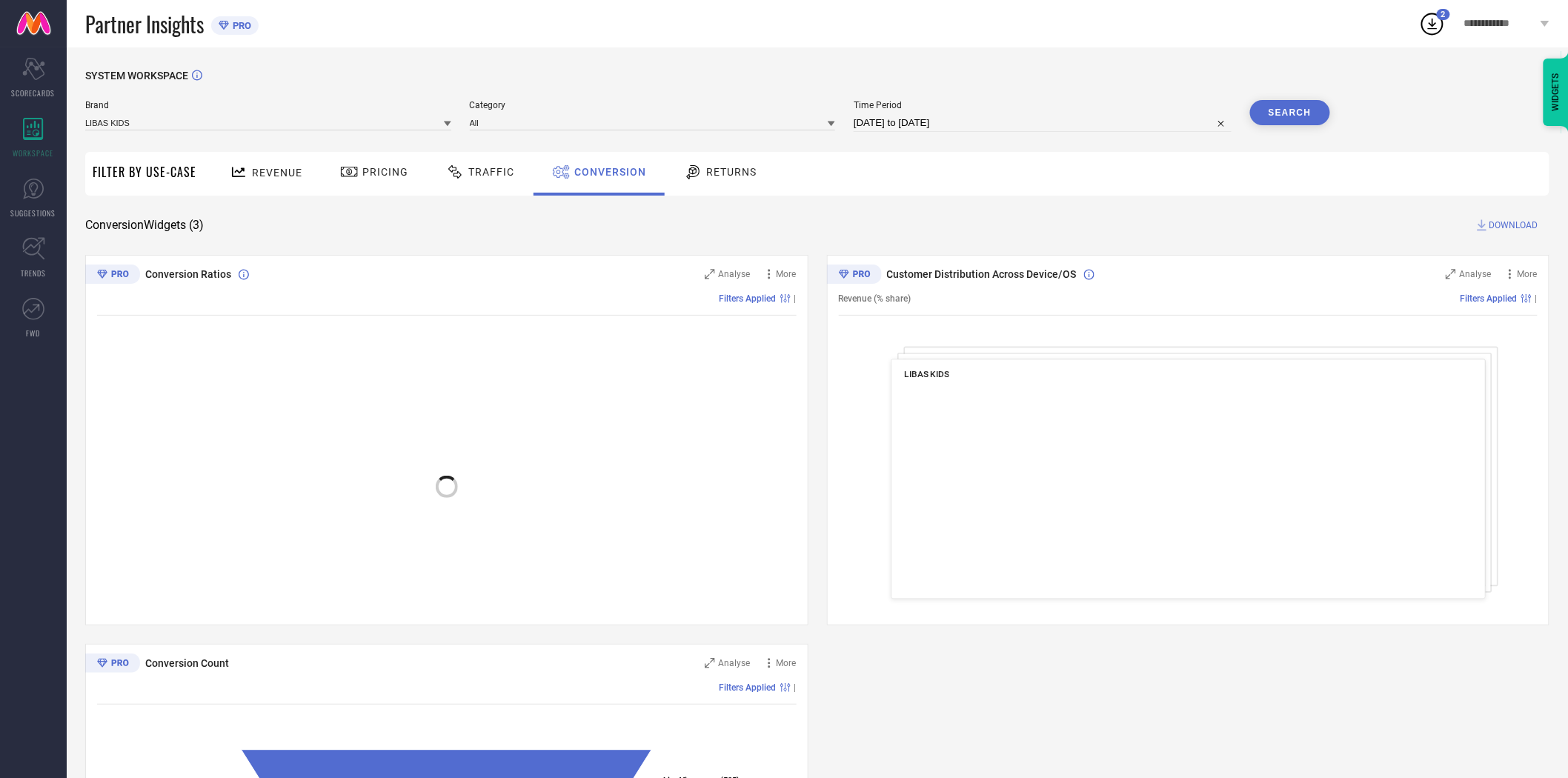
drag, startPoint x: 1519, startPoint y: 224, endPoint x: 1503, endPoint y: 228, distance: 16.5
click at [1519, 225] on span "DOWNLOAD" at bounding box center [1513, 224] width 49 height 14
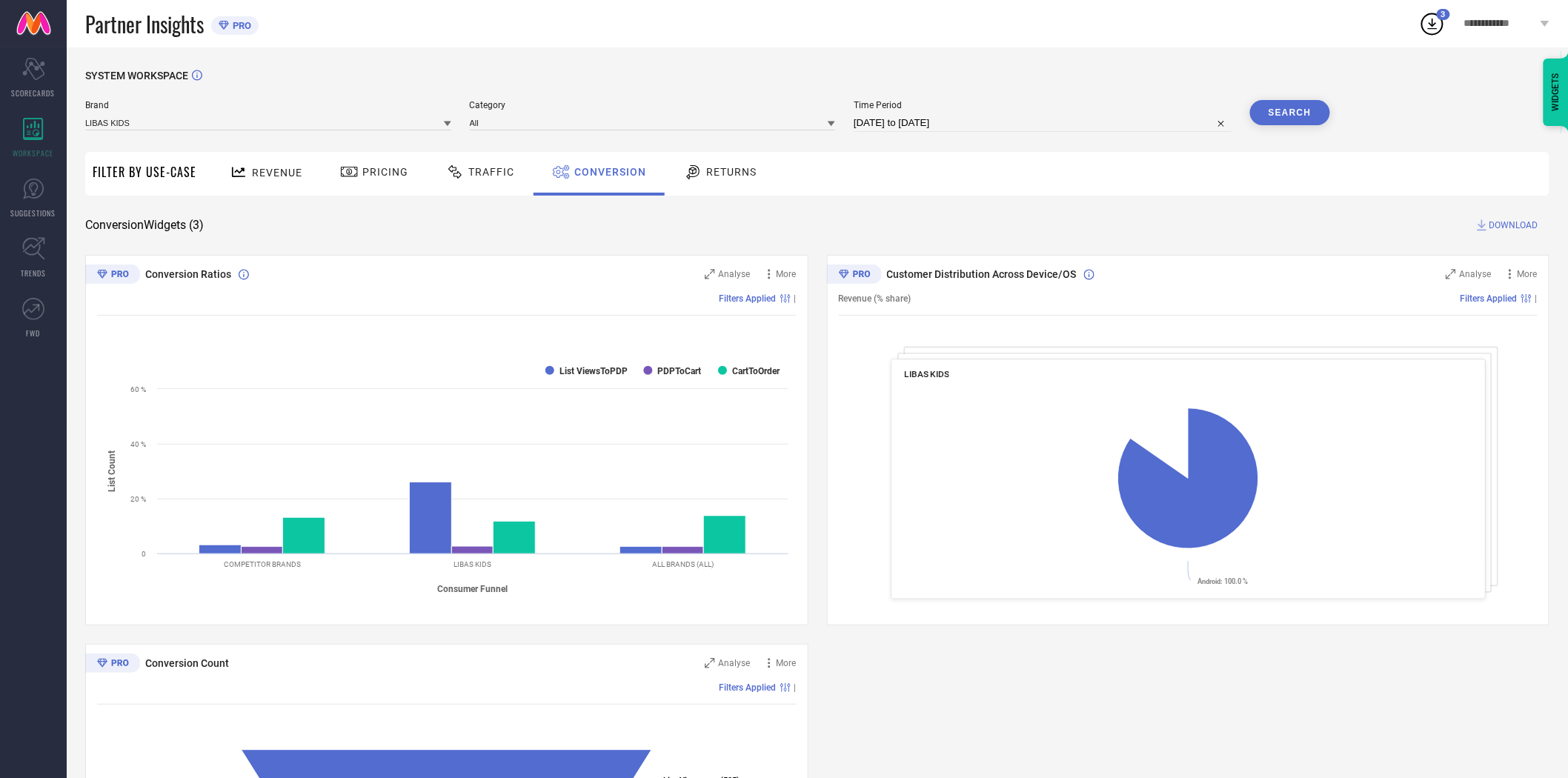
select select "7"
select select "2025"
select select "8"
select select "2025"
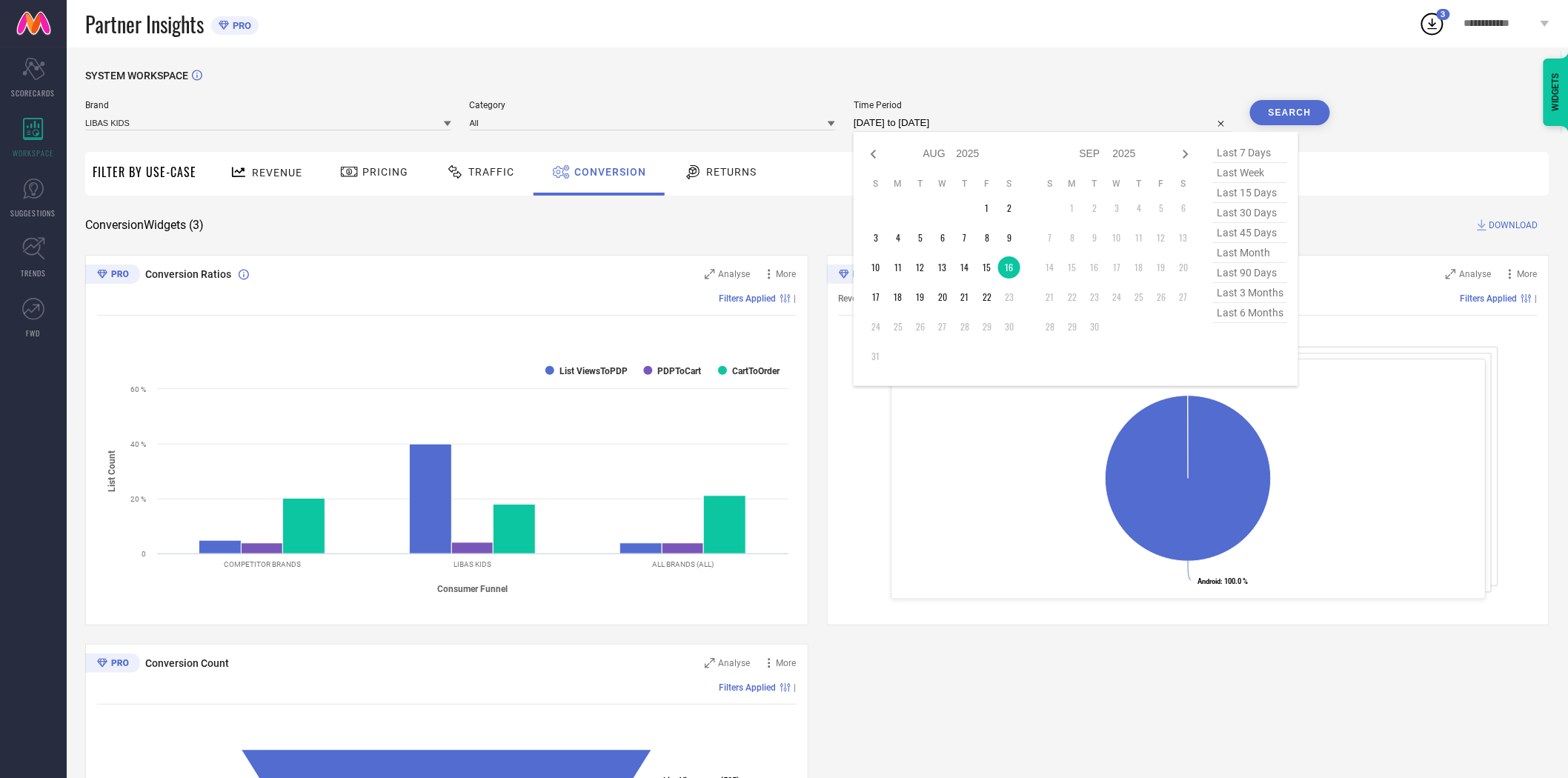
drag, startPoint x: 991, startPoint y: 126, endPoint x: 991, endPoint y: 178, distance: 52.0
click at [991, 126] on input "[DATE] to [DATE]" at bounding box center [1042, 123] width 378 height 18
click at [875, 294] on td "17" at bounding box center [875, 297] width 22 height 22
type input "[DATE] to [DATE]"
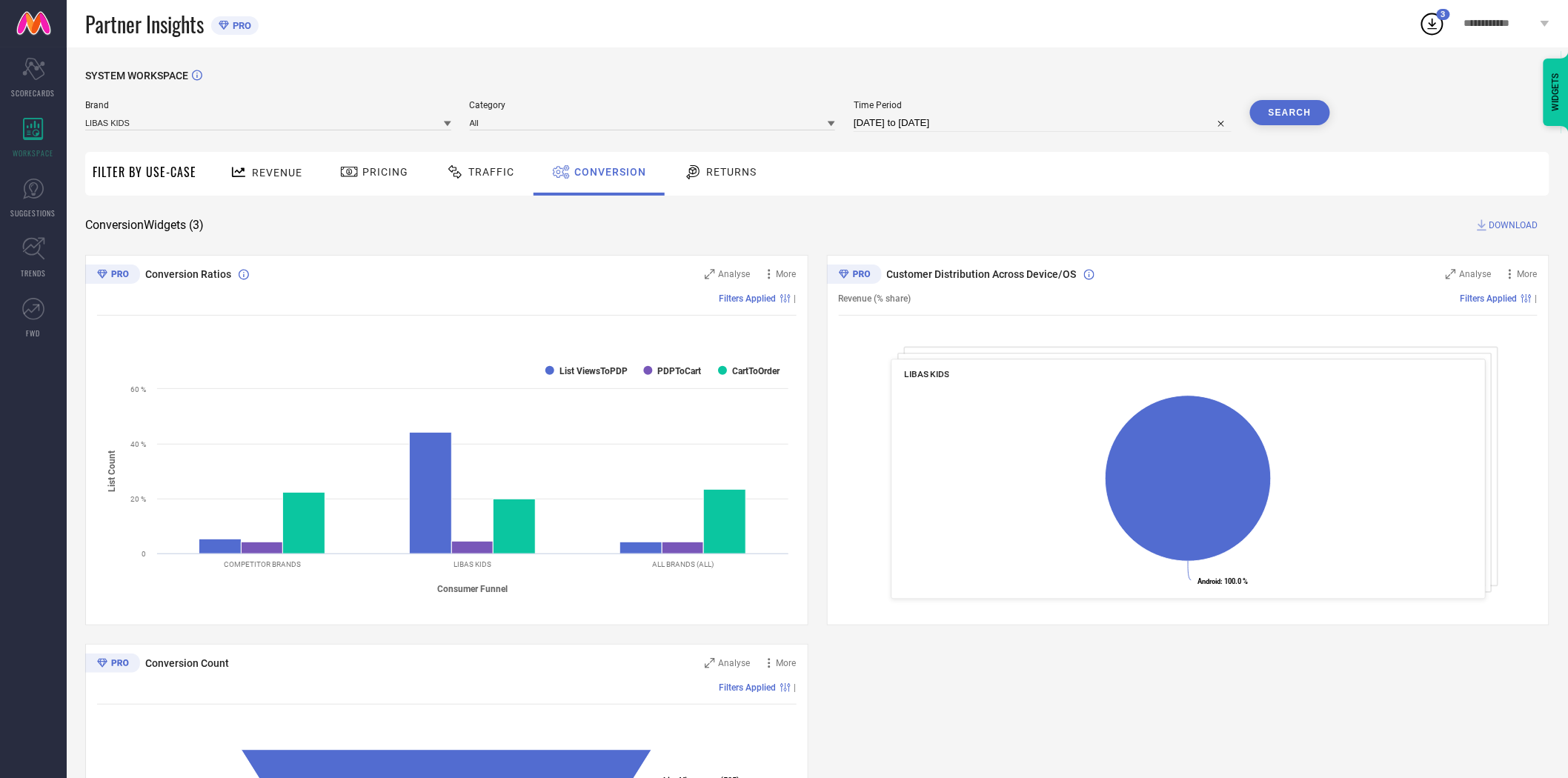
drag, startPoint x: 997, startPoint y: 217, endPoint x: 1208, endPoint y: 165, distance: 217.3
click at [1035, 214] on div "SYSTEM WORKSPACE Brand LIBAS KIDS Category All Time Period [DATE] to [DATE] Sea…" at bounding box center [817, 542] width 1465 height 946
click at [1298, 111] on button "Search" at bounding box center [1290, 112] width 80 height 25
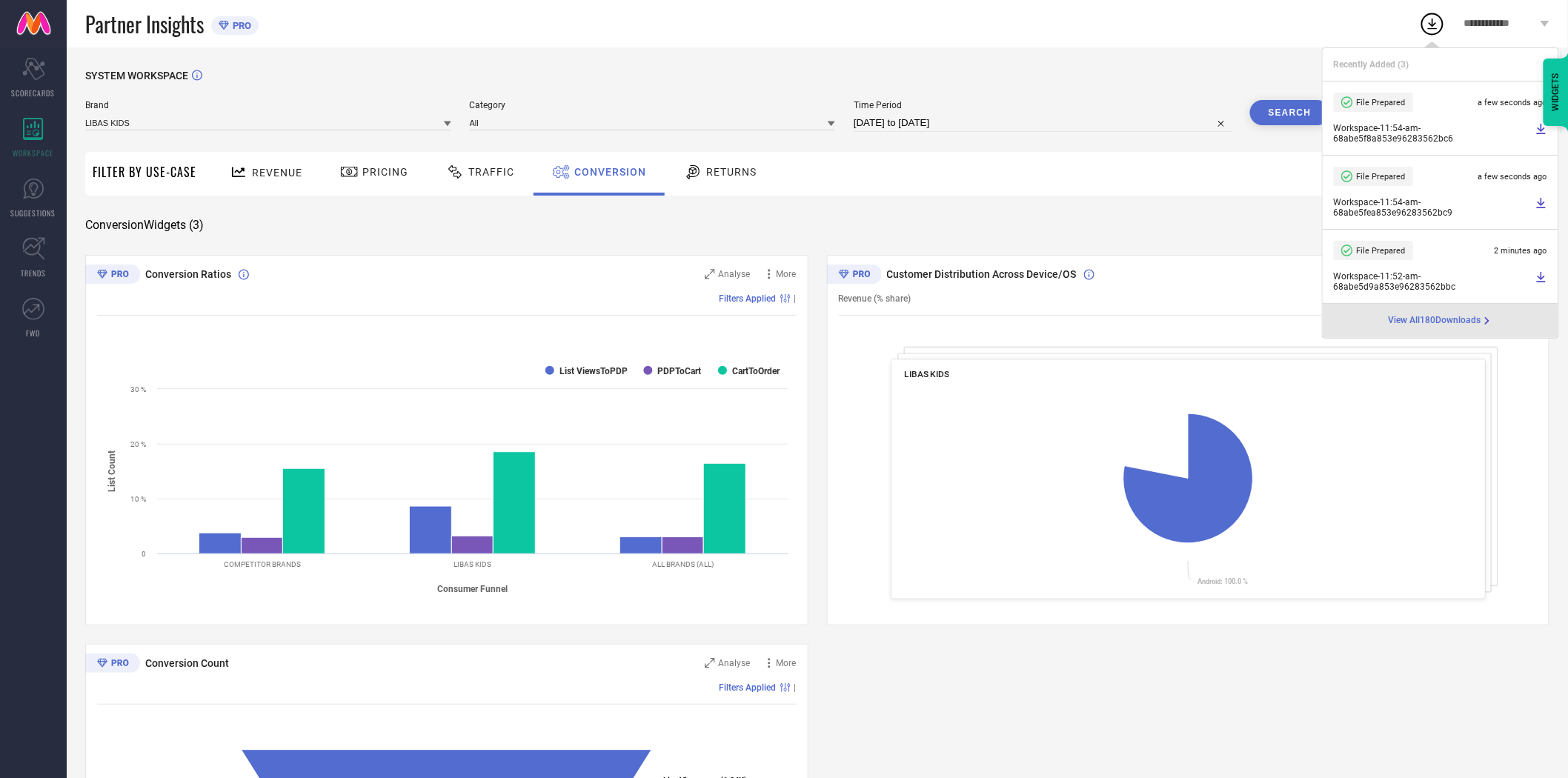
drag, startPoint x: 1259, startPoint y: 220, endPoint x: 1328, endPoint y: 224, distance: 69.1
click at [1275, 222] on div "Conversion Widgets ( 3 ) DOWNLOAD" at bounding box center [817, 224] width 1465 height 14
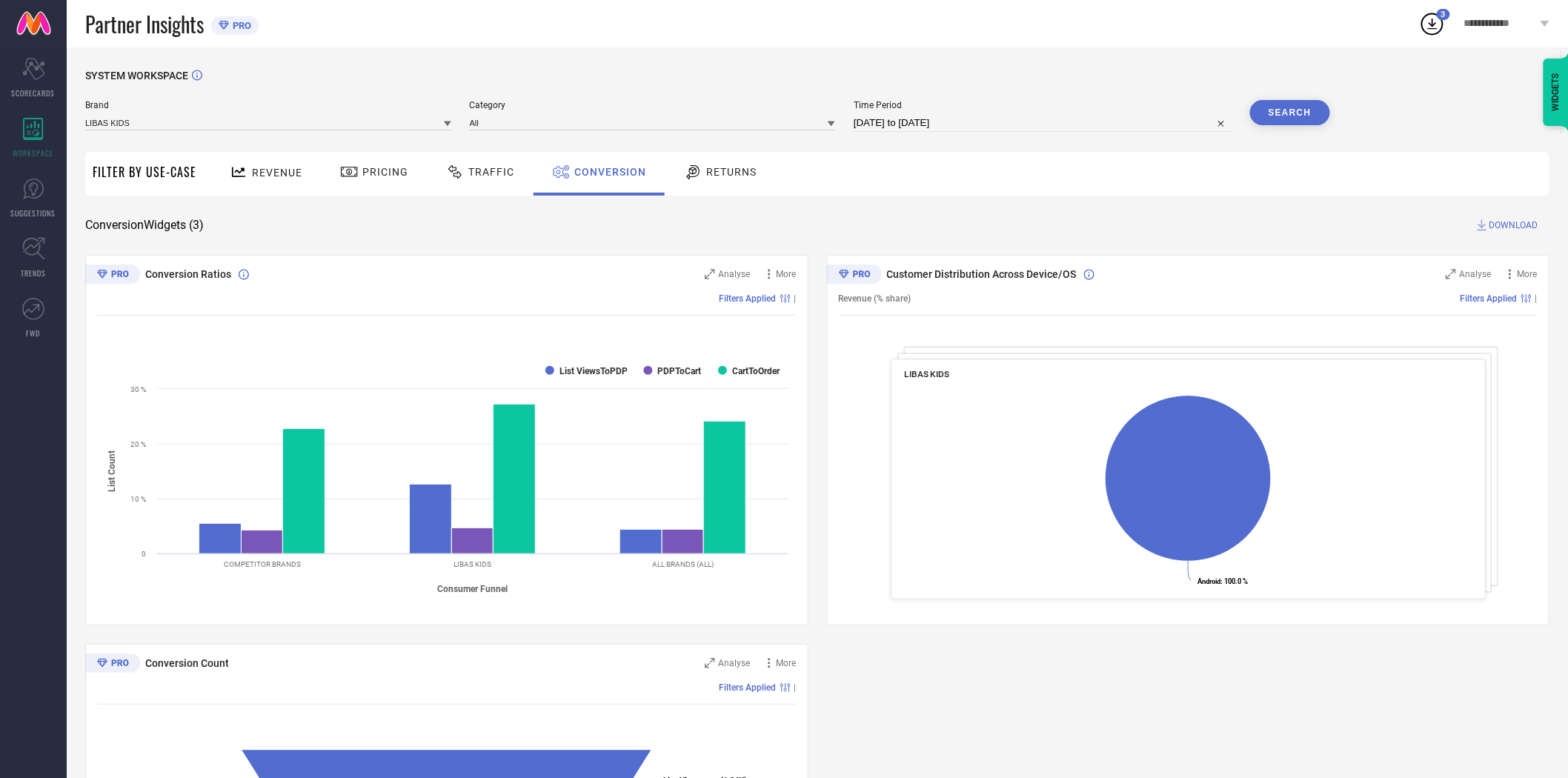
click at [1500, 224] on span "DOWNLOAD" at bounding box center [1513, 224] width 49 height 14
click at [1296, 201] on div "SYSTEM WORKSPACE Brand LIBAS KIDS Category All Time Period [DATE] to [DATE] Sea…" at bounding box center [817, 542] width 1465 height 946
